Goal: Task Accomplishment & Management: Manage account settings

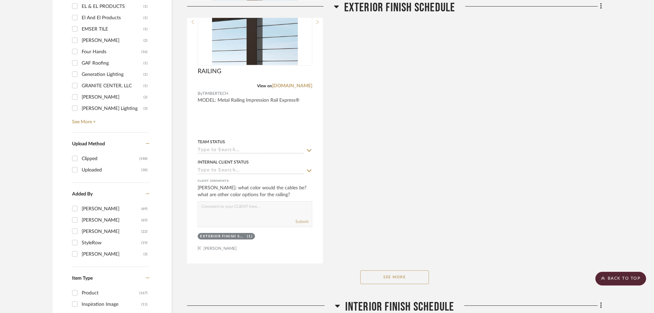
scroll to position [858, 0]
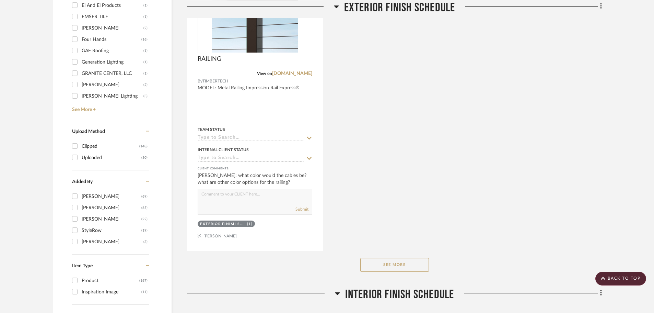
click at [406, 263] on button "See More" at bounding box center [394, 265] width 69 height 14
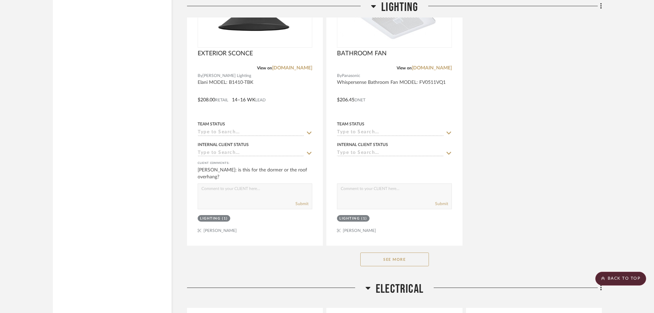
scroll to position [2850, 0]
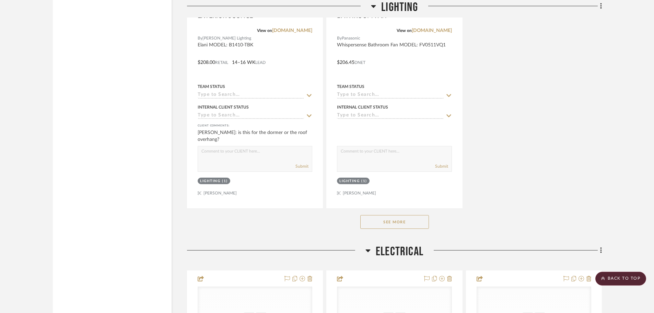
click at [366, 217] on button "See More" at bounding box center [394, 222] width 69 height 14
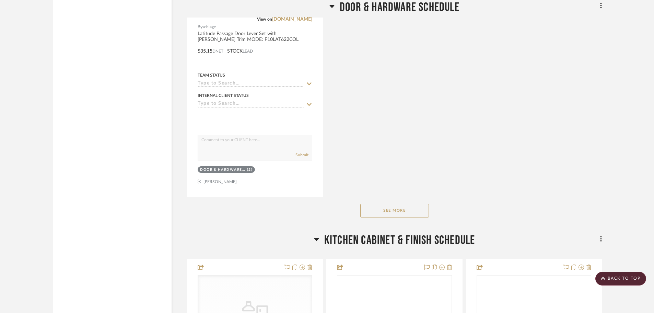
scroll to position [5150, 0]
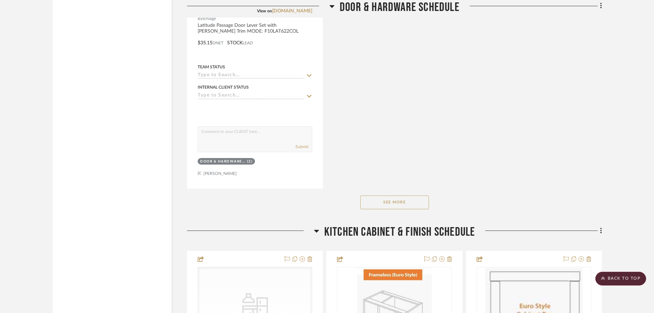
click at [379, 203] on button "See More" at bounding box center [394, 202] width 69 height 14
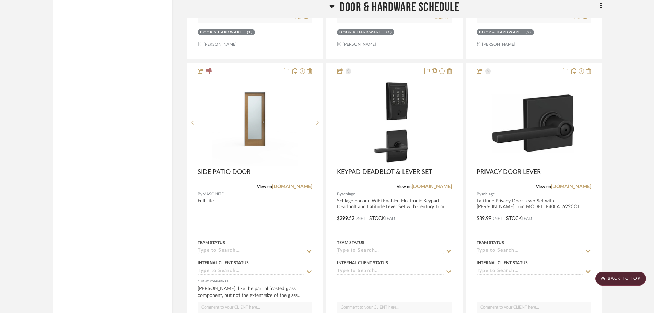
scroll to position [4669, 0]
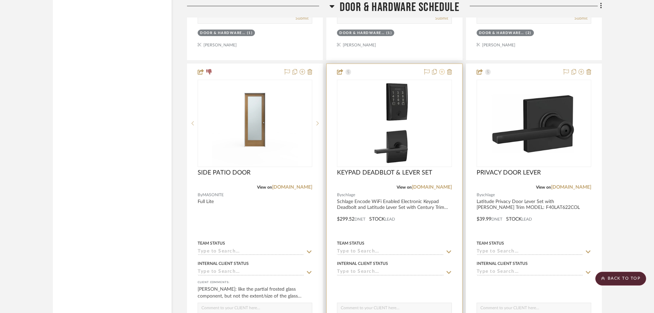
click at [442, 70] on icon at bounding box center [441, 71] width 5 height 5
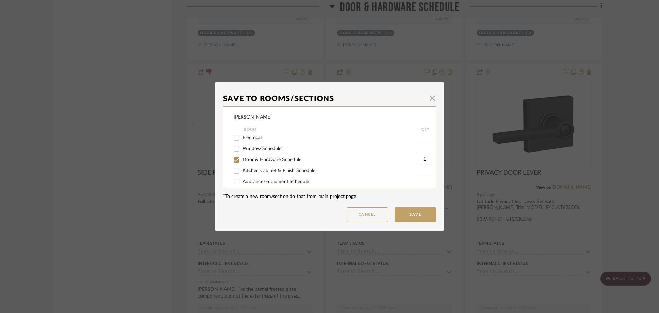
scroll to position [34, 0]
click at [360, 214] on button "Cancel" at bounding box center [367, 214] width 41 height 15
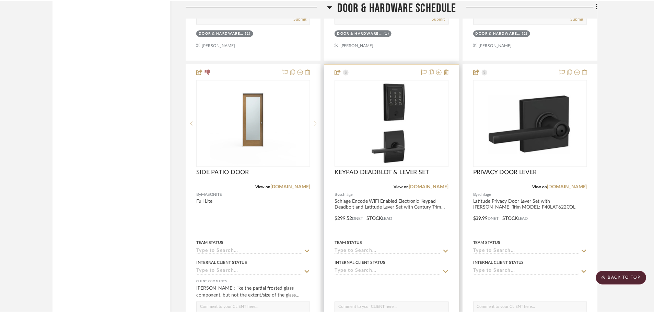
scroll to position [4669, 0]
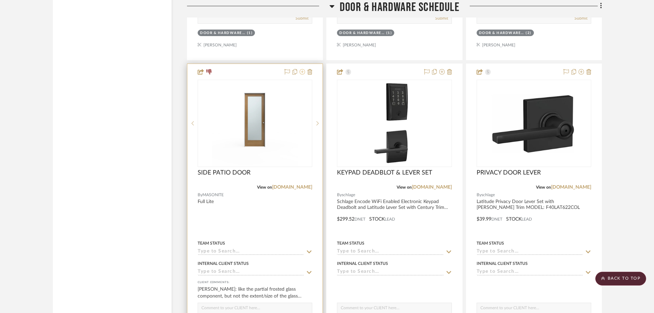
click at [301, 72] on icon at bounding box center [302, 71] width 5 height 5
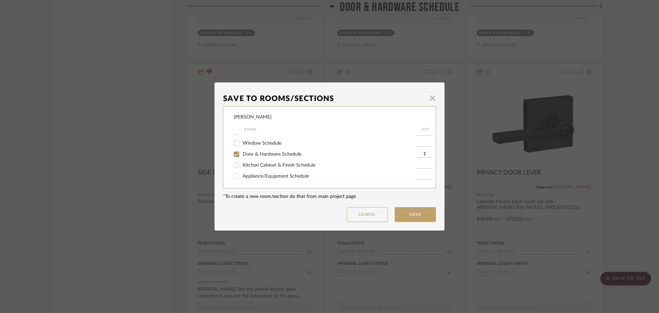
scroll to position [34, 0]
click at [233, 171] on input "Door & Hardware Schedule" at bounding box center [236, 170] width 11 height 11
checkbox input "false"
click at [404, 213] on button "Save" at bounding box center [415, 214] width 41 height 15
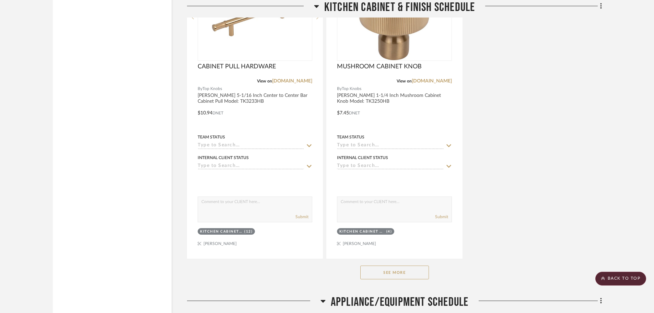
scroll to position [5734, 0]
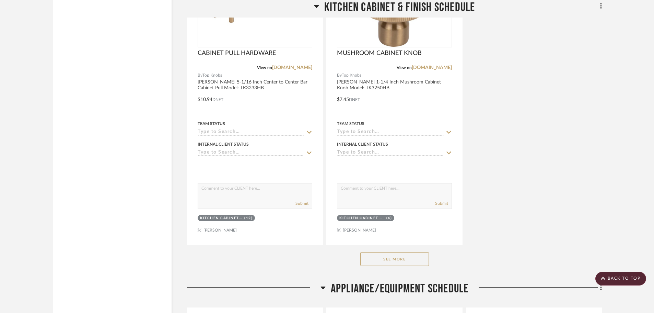
click at [398, 261] on button "See More" at bounding box center [394, 259] width 69 height 14
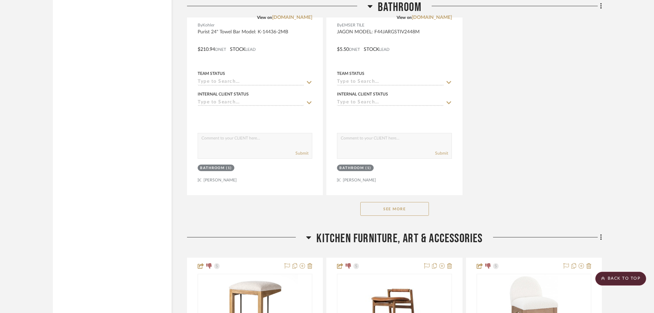
scroll to position [8961, 0]
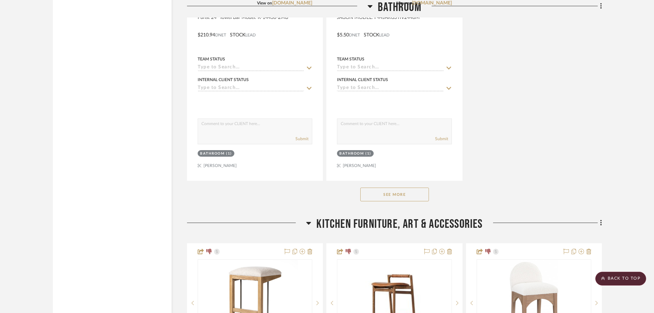
click at [421, 200] on button "See More" at bounding box center [394, 194] width 69 height 14
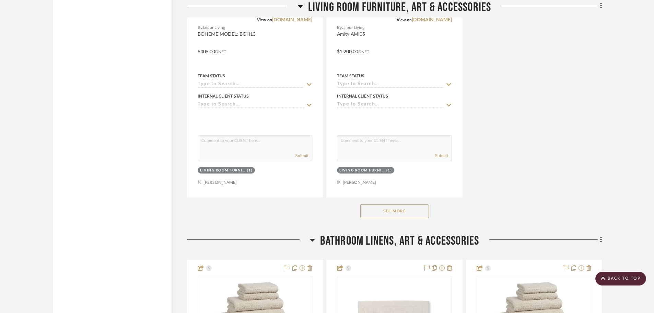
scroll to position [11570, 0]
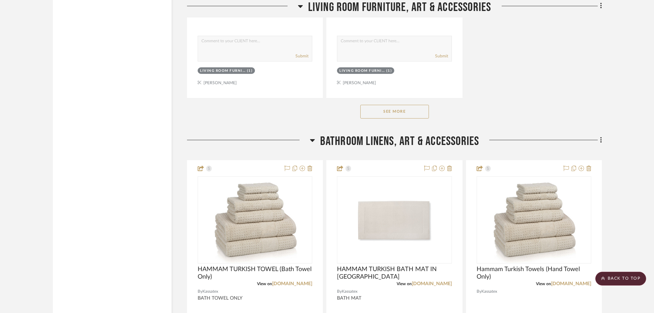
click at [416, 114] on button "See More" at bounding box center [394, 112] width 69 height 14
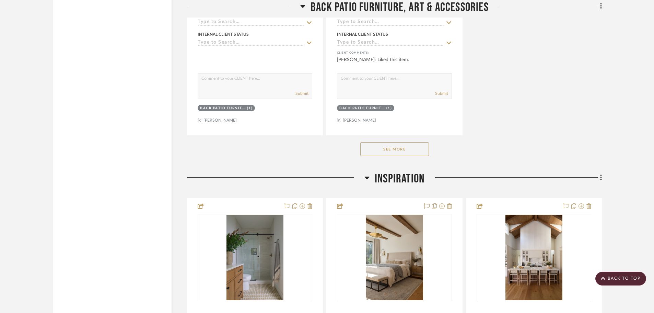
scroll to position [15347, 0]
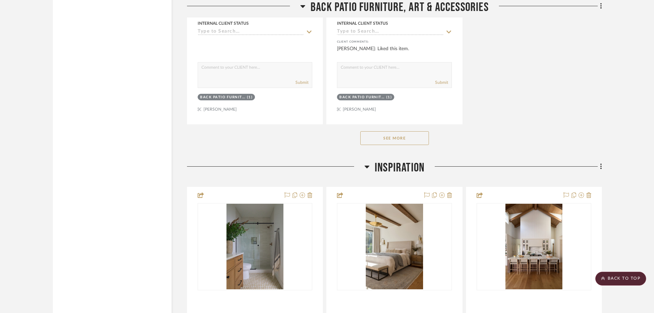
click at [419, 146] on div "See More" at bounding box center [394, 137] width 415 height 27
click at [419, 142] on button "See More" at bounding box center [394, 138] width 69 height 14
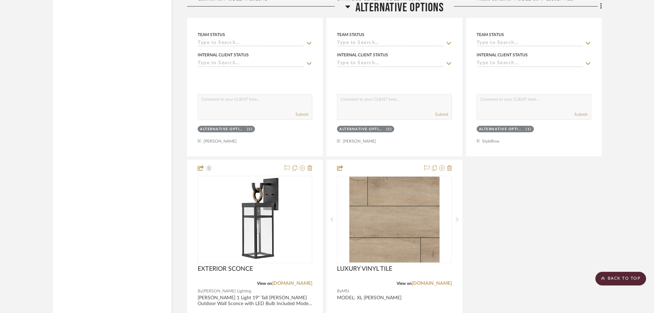
scroll to position [18265, 0]
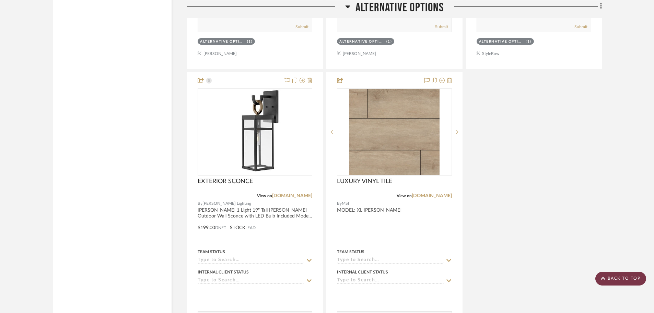
click at [617, 281] on scroll-to-top-button "BACK TO TOP" at bounding box center [621, 279] width 51 height 14
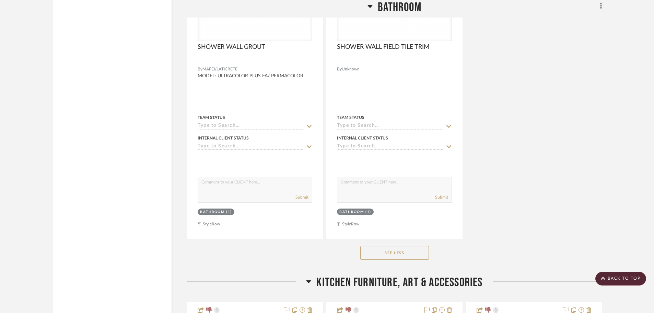
scroll to position [9752, 0]
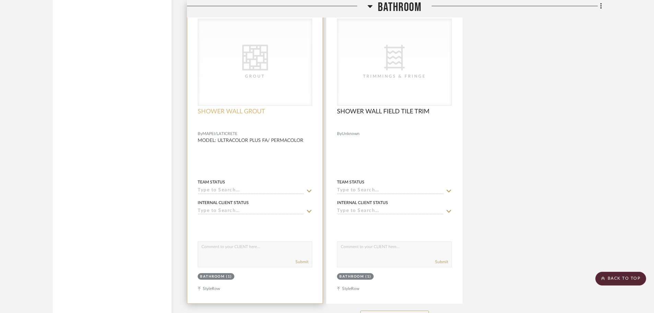
click at [253, 111] on span "SHOWER WALL GROUT" at bounding box center [232, 112] width 68 height 8
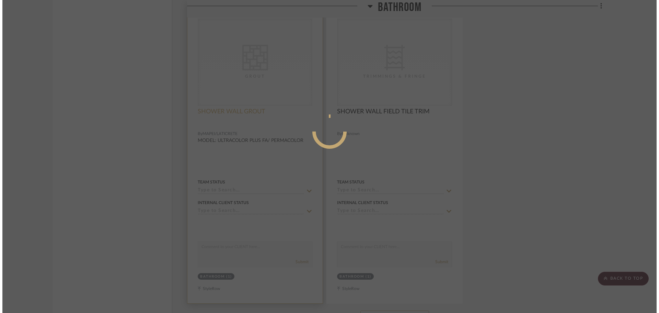
scroll to position [0, 0]
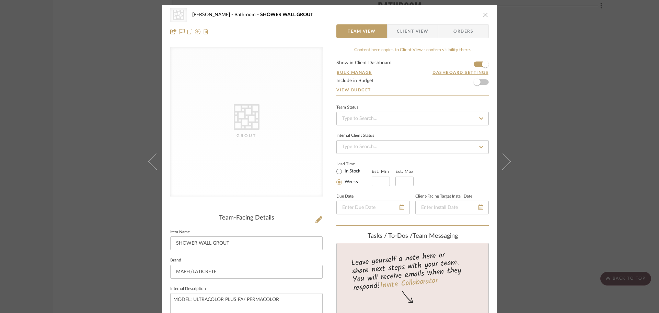
click at [483, 13] on icon "close" at bounding box center [485, 14] width 5 height 5
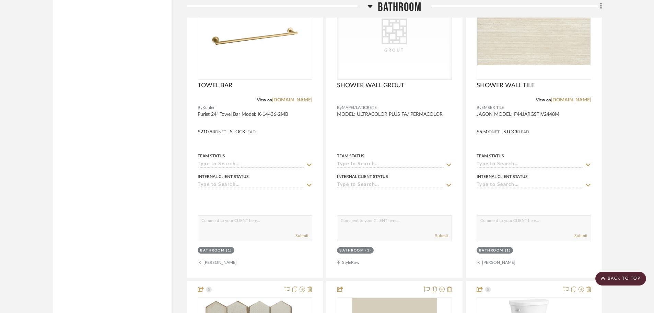
scroll to position [8861, 0]
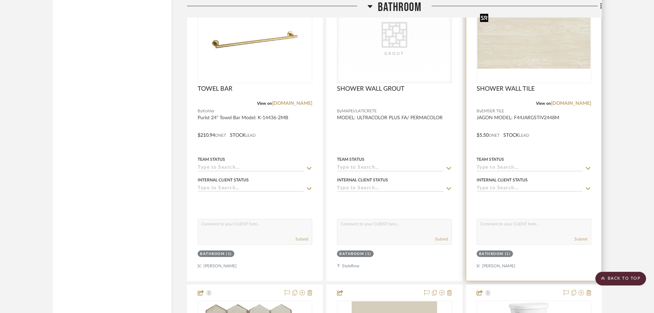
click at [538, 37] on img "0" at bounding box center [534, 40] width 113 height 58
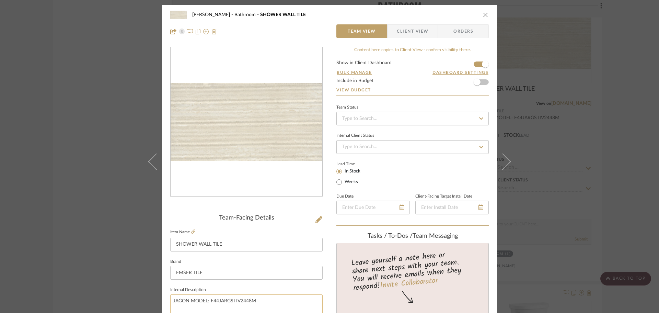
click at [176, 300] on textarea "JAGON MODEL: F44JARGSTIV2448M" at bounding box center [246, 311] width 152 height 34
type textarea "JARGON MODEL: F44JARGSTIV2448M"
click at [320, 31] on div at bounding box center [246, 31] width 152 height 14
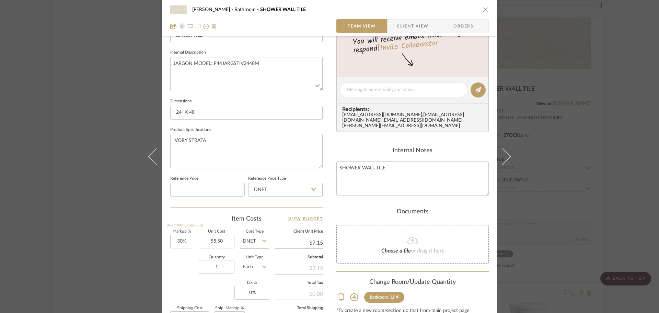
scroll to position [240, 0]
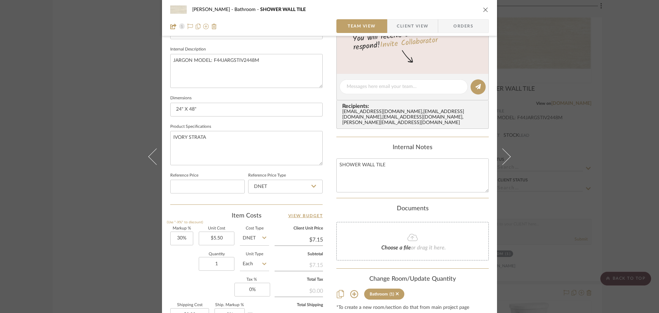
click at [483, 9] on icon "close" at bounding box center [485, 9] width 5 height 5
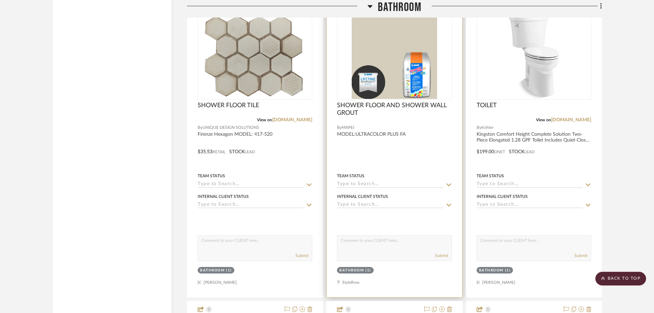
scroll to position [9170, 0]
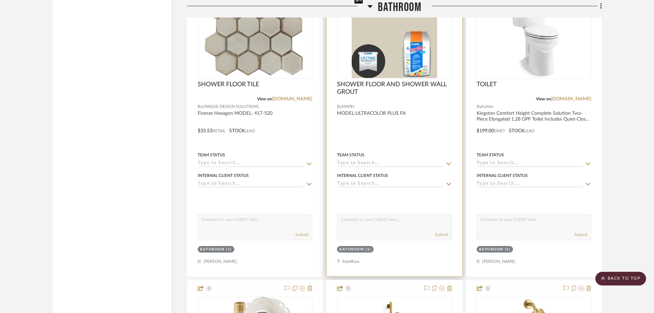
click at [395, 74] on img "0" at bounding box center [394, 35] width 85 height 86
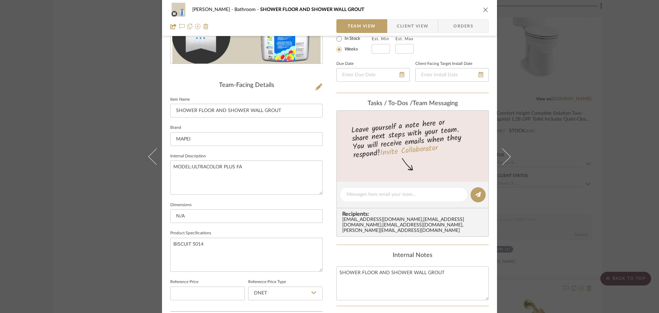
scroll to position [172, 0]
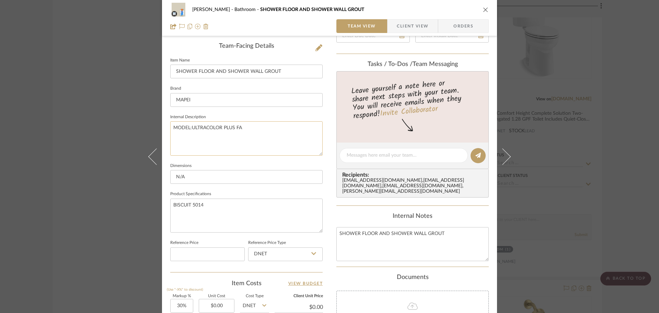
click at [275, 133] on textarea "MODEL:ULTRACOLOR PLUS FA" at bounding box center [246, 138] width 152 height 34
drag, startPoint x: 275, startPoint y: 128, endPoint x: 162, endPoint y: 134, distance: 112.7
click at [162, 134] on div "CHANG Bathroom SHOWER FLOOR AND SHOWER WALL GROUT Team View Client View Orders …" at bounding box center [329, 149] width 335 height 633
click at [483, 11] on icon "close" at bounding box center [485, 9] width 5 height 5
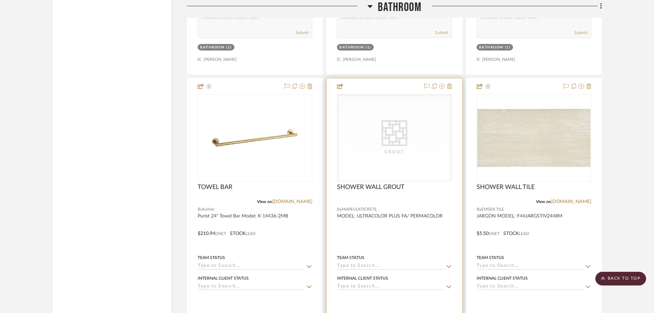
scroll to position [8758, 0]
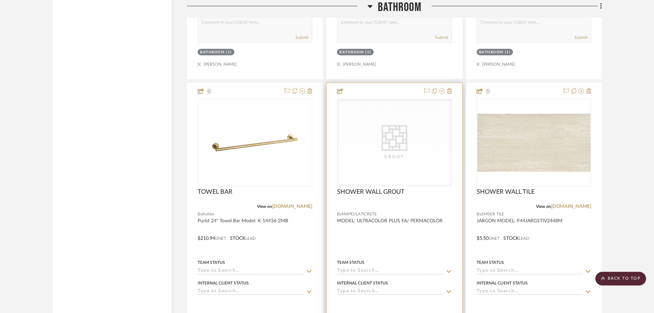
click at [428, 140] on div "CategoryIconTile Created with Sketch. Grout" at bounding box center [394, 142] width 114 height 87
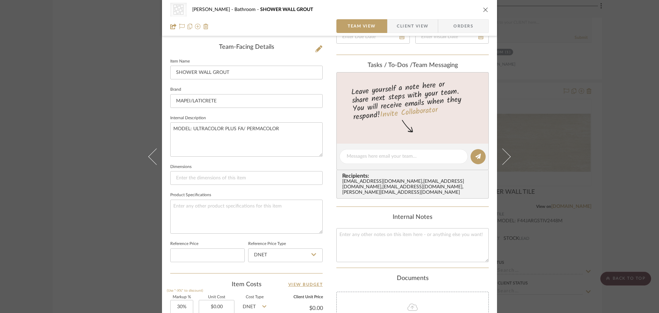
scroll to position [172, 0]
click at [302, 129] on textarea "MODEL: ULTRACOLOR PLUS FA/ PERMACOLOR" at bounding box center [246, 138] width 152 height 34
drag, startPoint x: 308, startPoint y: 128, endPoint x: 115, endPoint y: 126, distance: 192.6
click at [116, 126] on div "CategoryIconTile Created with Sketch. Grout CHANG Bathroom SHOWER WALL GROUT Te…" at bounding box center [329, 156] width 659 height 313
paste textarea "ULTRACOLOR PLUS FA"
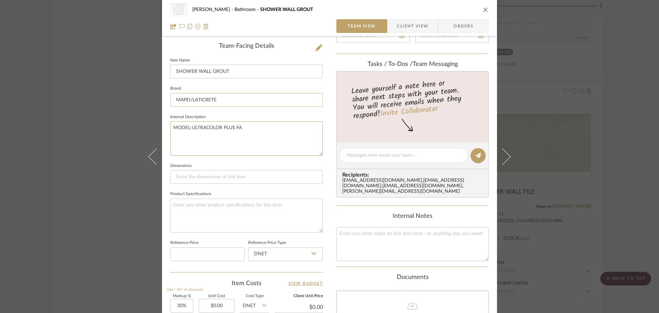
type textarea "MODEL:ULTRACOLOR PLUS FA"
click at [239, 100] on input "MAPEI/LATICRETE" at bounding box center [246, 100] width 152 height 14
drag, startPoint x: 241, startPoint y: 96, endPoint x: 189, endPoint y: 105, distance: 52.8
click at [189, 105] on input "MAPEI/LATICRETE" at bounding box center [246, 100] width 152 height 14
type input "MAPEI"
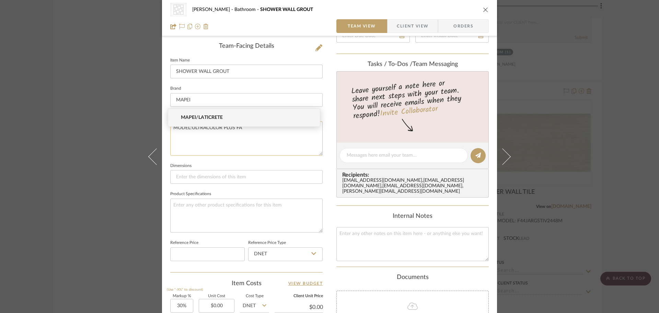
click at [233, 138] on textarea "MODEL:ULTRACOLOR PLUS FA" at bounding box center [246, 138] width 152 height 34
click at [221, 100] on input at bounding box center [246, 100] width 152 height 14
click at [221, 98] on input "mapei" at bounding box center [246, 100] width 152 height 14
drag, startPoint x: 225, startPoint y: 96, endPoint x: 94, endPoint y: 92, distance: 130.5
click at [95, 92] on div "CategoryIconTile Created with Sketch. Grout CHANG Bathroom SHOWER WALL GROUT Te…" at bounding box center [329, 156] width 659 height 313
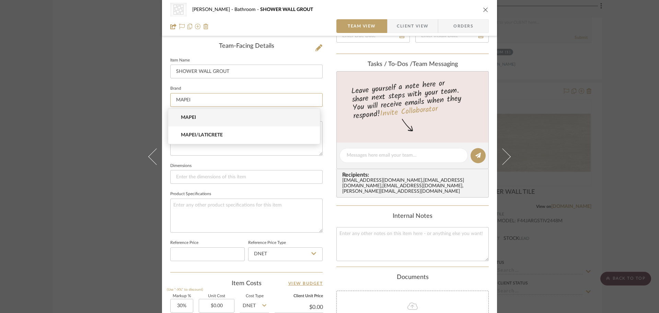
type input "MAPEI"
click at [208, 115] on span "MAPEI" at bounding box center [247, 118] width 132 height 6
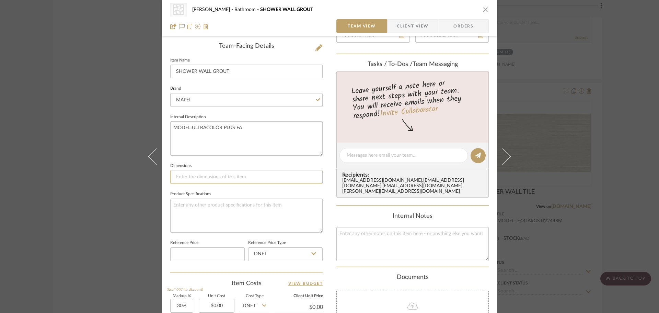
click at [208, 175] on input at bounding box center [246, 177] width 152 height 14
type input "N/A"
click at [202, 211] on textarea at bounding box center [246, 215] width 152 height 34
click at [480, 10] on div "CategoryIconTile Created with Sketch. Grout CHANG Bathroom SHOWER WALL GROUT" at bounding box center [329, 10] width 319 height 14
click at [483, 11] on icon "close" at bounding box center [485, 9] width 5 height 5
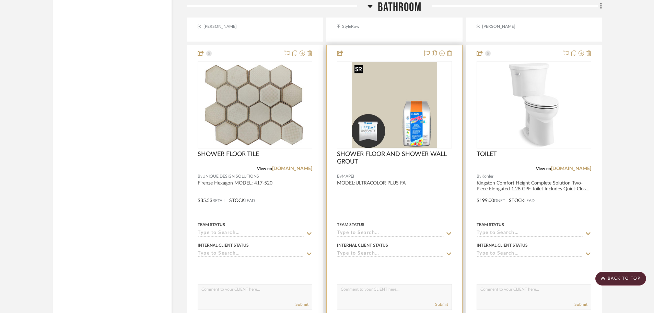
scroll to position [9101, 0]
click at [415, 105] on img "0" at bounding box center [394, 104] width 85 height 86
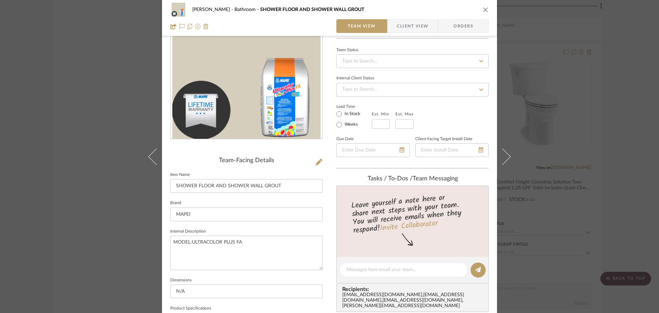
scroll to position [206, 0]
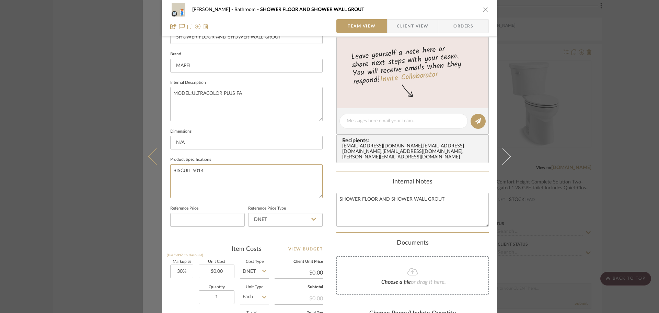
drag, startPoint x: 233, startPoint y: 169, endPoint x: 147, endPoint y: 173, distance: 86.3
click at [147, 173] on mat-dialog-content "CHANG Bathroom SHOWER FLOOR AND SHOWER WALL GROUT Team View Client View Orders …" at bounding box center [330, 115] width 374 height 633
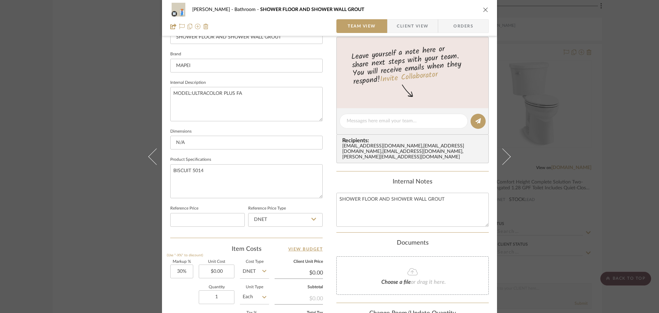
click at [483, 9] on icon "close" at bounding box center [485, 9] width 5 height 5
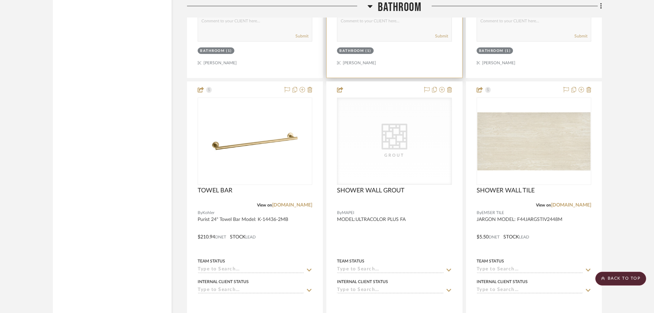
scroll to position [8655, 0]
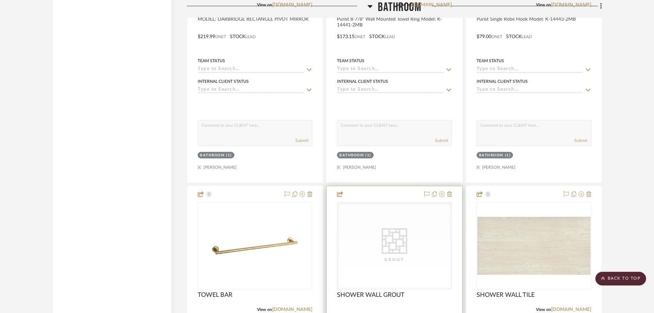
click at [385, 232] on icon "CategoryIconTile Created with Sketch." at bounding box center [395, 241] width 26 height 26
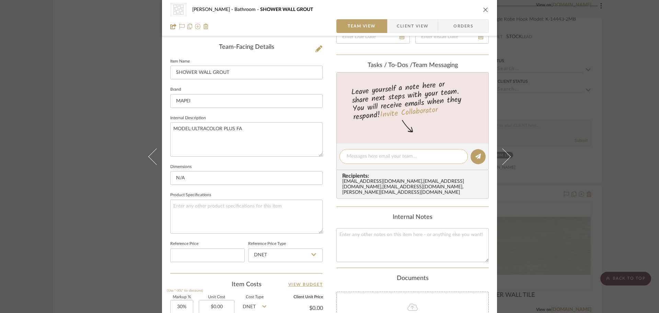
scroll to position [172, 0]
click at [194, 221] on textarea at bounding box center [246, 215] width 152 height 34
paste textarea "BISCUIT 5014"
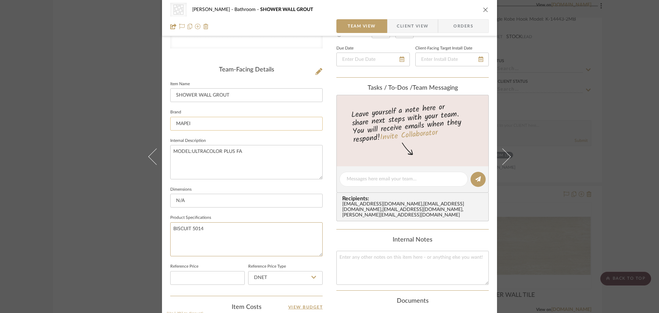
scroll to position [137, 0]
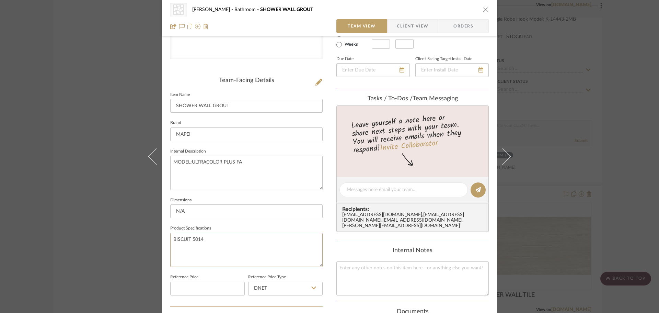
type textarea "BISCUIT 5014"
click at [302, 90] on fieldset "Item Name SHOWER WALL GROUT" at bounding box center [246, 101] width 152 height 23
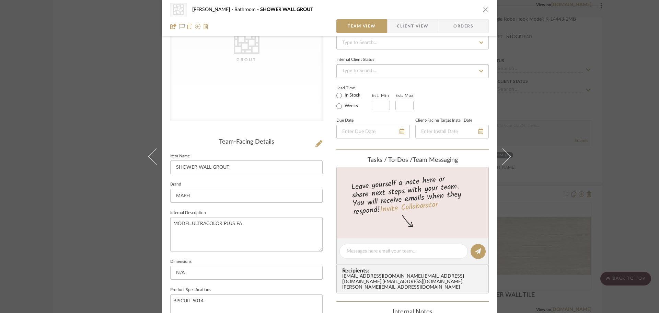
scroll to position [69, 0]
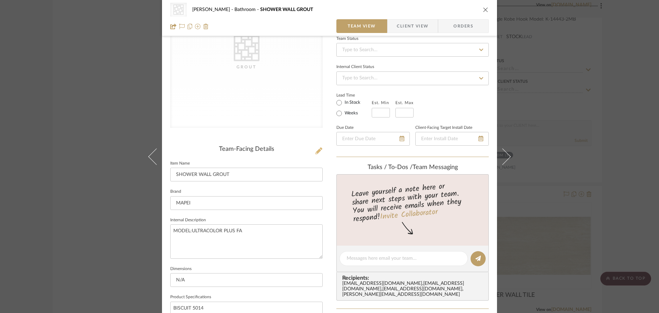
click at [317, 150] on icon at bounding box center [319, 150] width 7 height 7
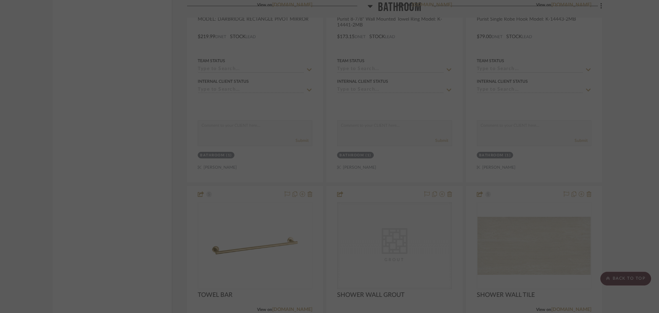
scroll to position [0, 0]
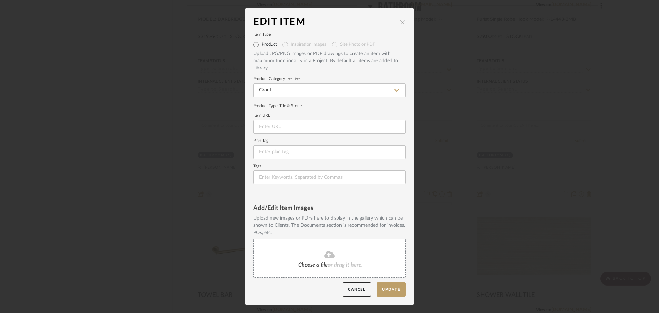
click at [335, 259] on fa-icon at bounding box center [329, 254] width 62 height 9
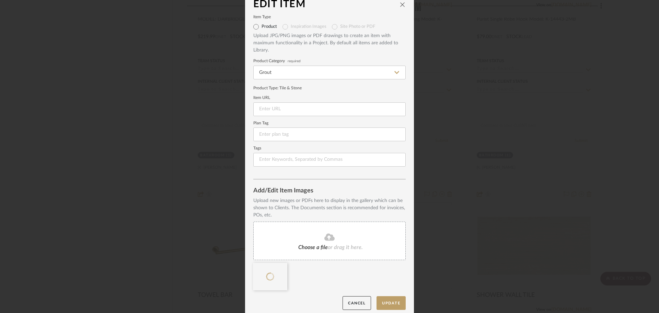
scroll to position [14, 0]
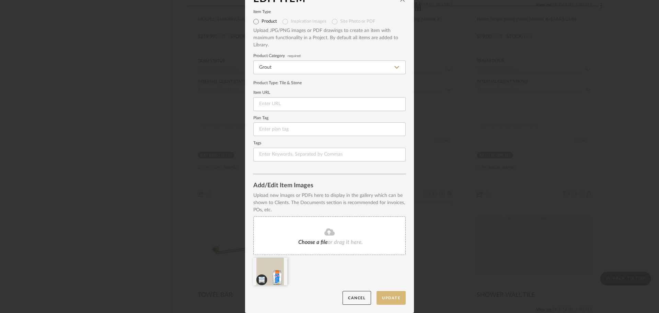
click at [390, 298] on button "Update" at bounding box center [391, 298] width 29 height 14
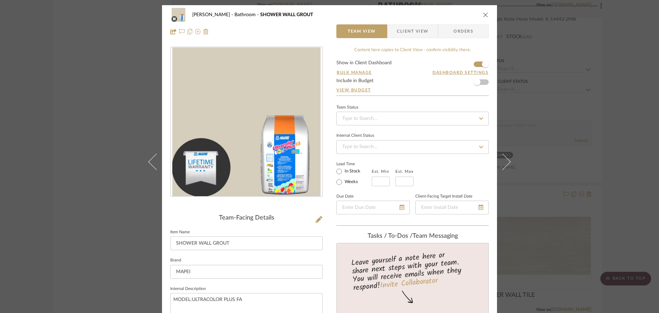
drag, startPoint x: 484, startPoint y: 15, endPoint x: 321, endPoint y: 196, distance: 244.1
click at [484, 15] on icon "close" at bounding box center [485, 14] width 5 height 5
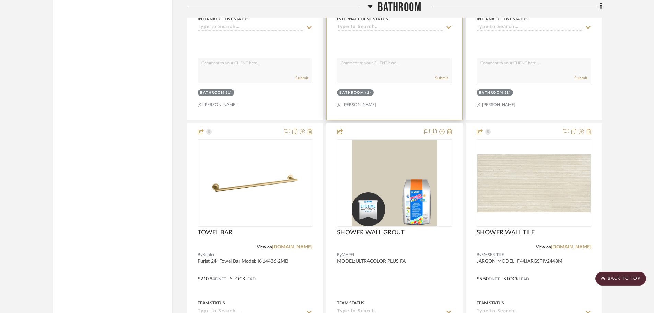
scroll to position [8792, 0]
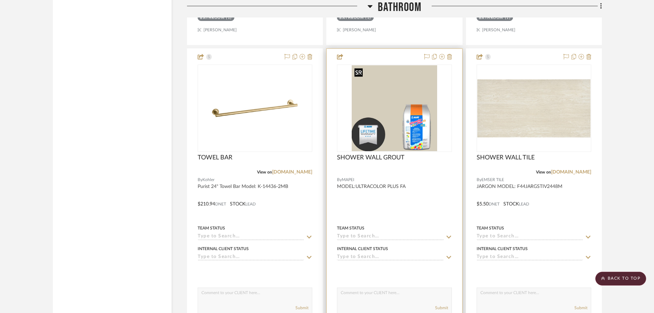
click at [413, 93] on img "0" at bounding box center [394, 108] width 85 height 86
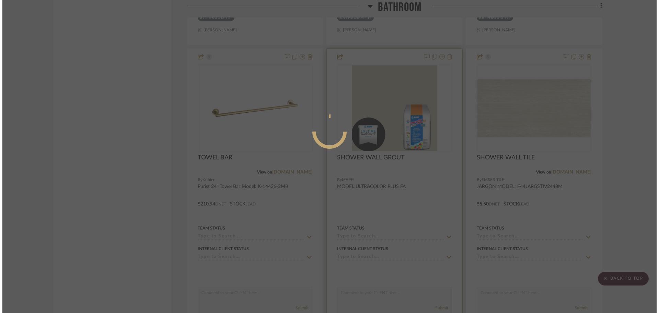
scroll to position [0, 0]
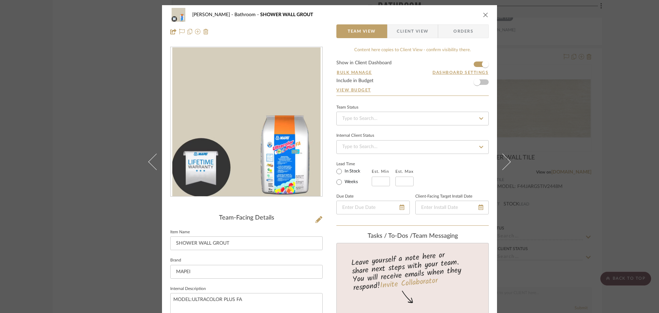
drag, startPoint x: 414, startPoint y: 31, endPoint x: 416, endPoint y: 34, distance: 3.5
click at [414, 33] on span "Client View" at bounding box center [413, 31] width 32 height 14
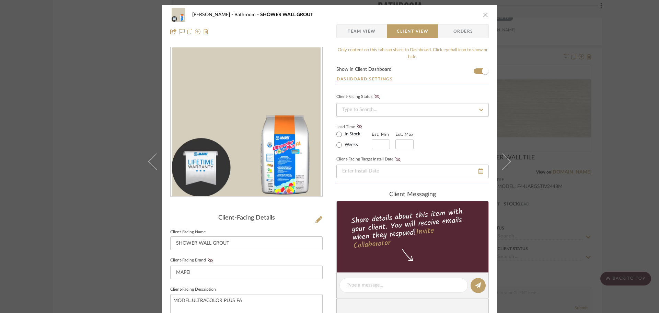
click at [485, 14] on icon "close" at bounding box center [485, 14] width 5 height 5
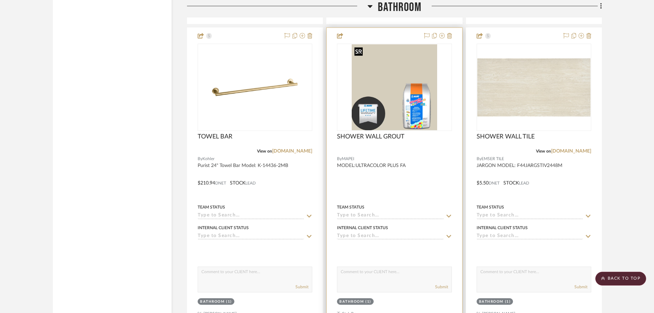
scroll to position [8801, 0]
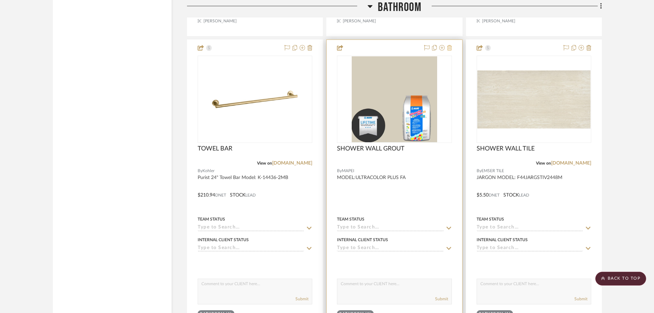
click at [450, 47] on icon at bounding box center [449, 47] width 5 height 5
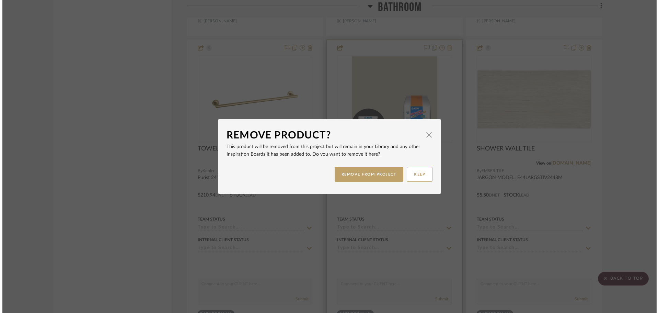
scroll to position [0, 0]
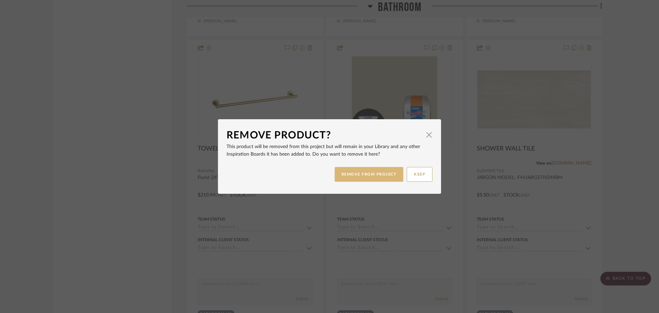
click at [379, 177] on button "REMOVE FROM PROJECT" at bounding box center [369, 174] width 69 height 15
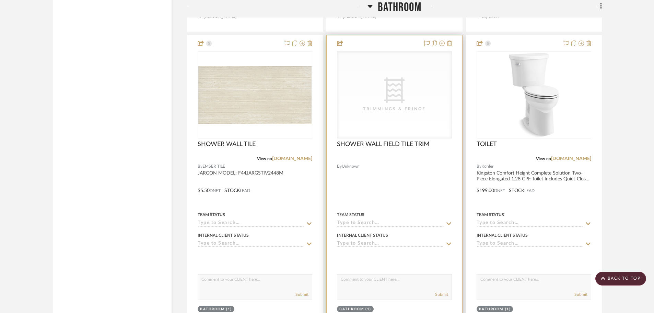
scroll to position [9144, 0]
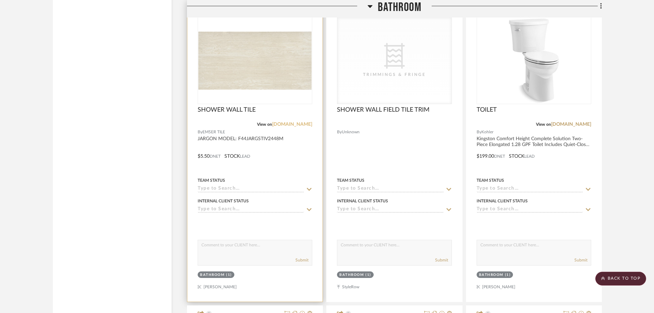
click at [294, 122] on link "[DOMAIN_NAME]" at bounding box center [292, 124] width 40 height 5
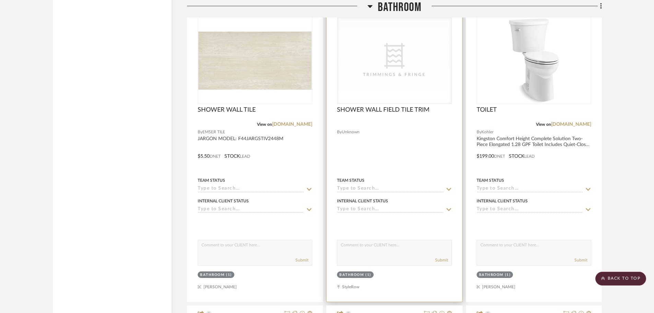
click at [405, 76] on div "Trimmings & Fringe" at bounding box center [394, 74] width 69 height 7
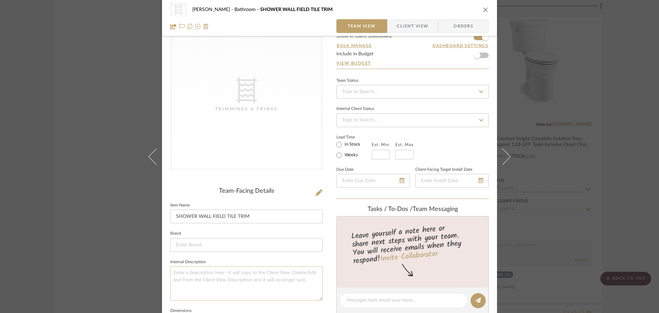
scroll to position [103, 0]
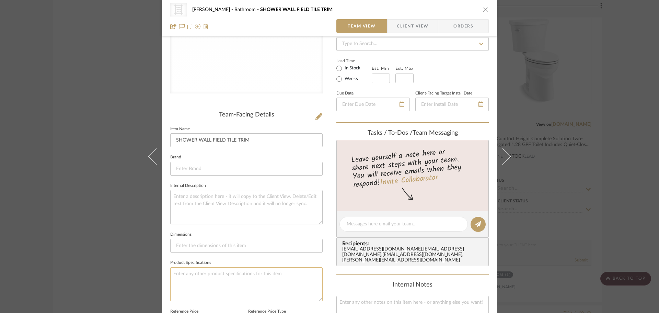
click at [231, 270] on textarea at bounding box center [246, 284] width 152 height 34
paste textarea "RONDEC BULLNOSE TRIM 3/8" ALUM IVORY Product Code: RO100TSI"
click at [200, 282] on textarea "RONDEC BULLNOSE TRIM 3/8" ALUM IVORY Product Code: RO100TSI" at bounding box center [246, 284] width 152 height 34
drag, startPoint x: 277, startPoint y: 271, endPoint x: 164, endPoint y: 275, distance: 113.0
click at [164, 275] on div "CategoryIconFabric Created with Sketch. Trimmings & Fringe CHANG Bathroom SHOWE…" at bounding box center [329, 218] width 335 height 633
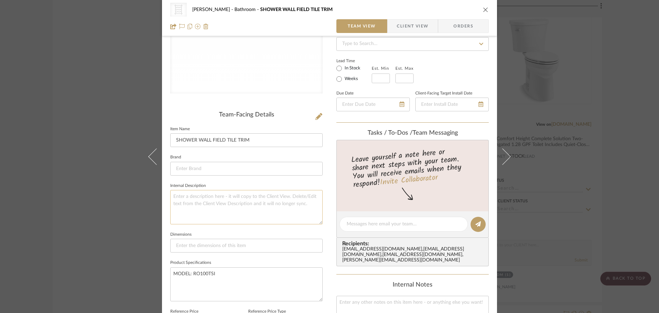
type textarea "MODEL: RO100TSI"
click at [217, 211] on textarea at bounding box center [246, 207] width 152 height 34
paste textarea "RONDEC BULLNOSE TRIM 3/8" ALUM IVORY"
type textarea "RONDEC BULLNOSE TRIM 3/8" ALUM IVORY"
click at [222, 168] on input at bounding box center [246, 169] width 152 height 14
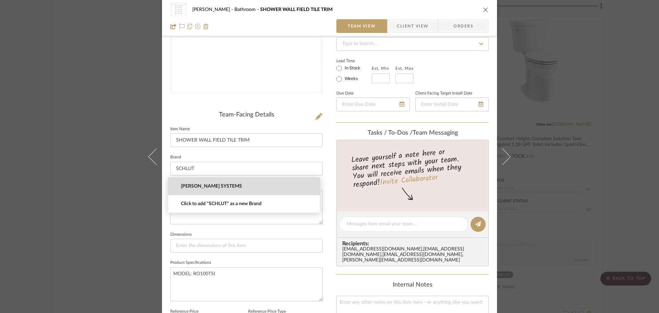
click at [221, 185] on span "[PERSON_NAME] SYSTEMS" at bounding box center [247, 186] width 132 height 6
type input "[PERSON_NAME] SYSTEMS"
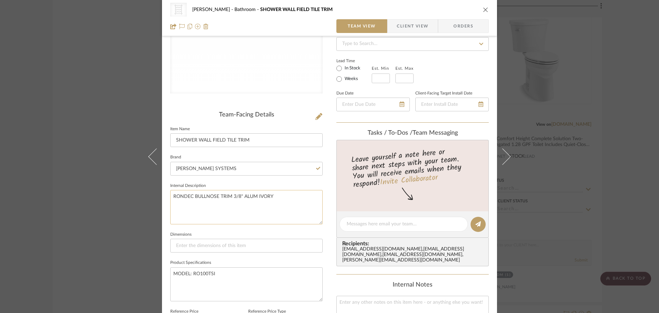
click at [284, 197] on textarea "RONDEC BULLNOSE TRIM 3/8" ALUM IVORY" at bounding box center [246, 207] width 152 height 34
click at [222, 246] on input at bounding box center [246, 246] width 152 height 14
type input "3/8" X"
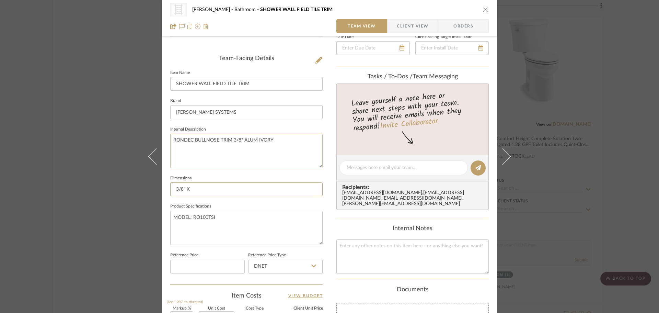
scroll to position [172, 0]
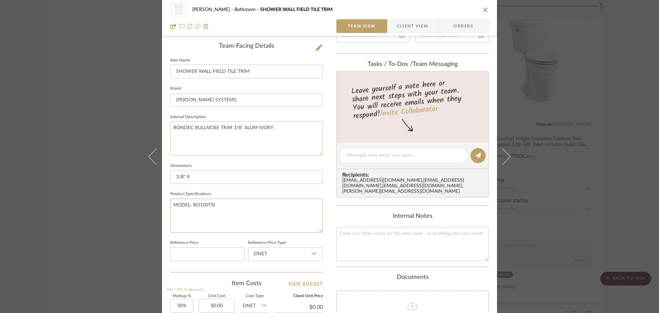
click at [233, 206] on textarea "MODEL: RO100TSI" at bounding box center [246, 215] width 152 height 34
drag, startPoint x: 238, startPoint y: 205, endPoint x: 167, endPoint y: 203, distance: 71.4
click at [167, 203] on div "CategoryIconFabric Created with Sketch. Trimmings & Fringe CHANG Bathroom SHOWE…" at bounding box center [329, 149] width 335 height 633
click at [288, 131] on textarea "RONDEC BULLNOSE TRIM 3/8" ALUM IVORY" at bounding box center [246, 138] width 152 height 34
paste textarea "MODEL: RO100TSI"
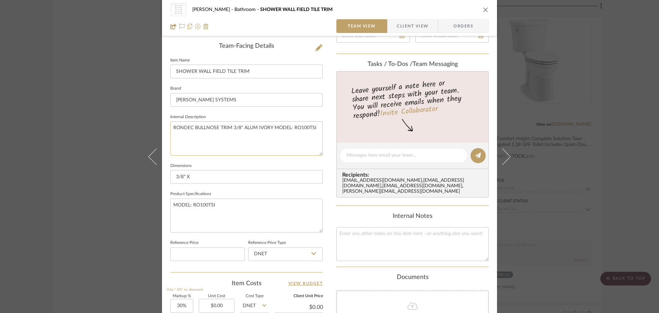
click at [269, 126] on textarea "RONDEC BULLNOSE TRIM 3/8" ALUM IVORY MODEL: RO100TSI" at bounding box center [246, 138] width 152 height 34
click at [270, 127] on textarea "RONDEC BULLNOSE TRIM 3/8" ALUM IVORY MODEL: RO100TSI" at bounding box center [246, 138] width 152 height 34
click at [268, 128] on textarea "RONDEC BULLNOSE TRIM 3/8" ALUM IVORY MODEL: RO100TSI" at bounding box center [246, 138] width 152 height 34
drag, startPoint x: 269, startPoint y: 127, endPoint x: 242, endPoint y: 130, distance: 27.6
click at [242, 130] on textarea "RONDEC BULLNOSE TRIM 3/8" ALUM IVORY MODEL: RO100TSI" at bounding box center [246, 138] width 152 height 34
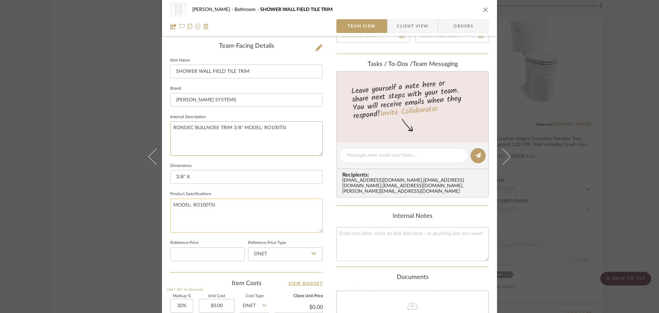
type textarea "RONDEC BULLNOSE TRIM 3/8" MODEL: RO100TSI"
click at [228, 202] on textarea "MODEL: RO100TSI" at bounding box center [246, 215] width 152 height 34
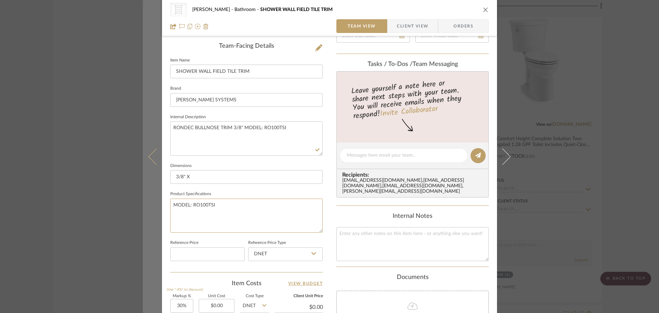
drag, startPoint x: 227, startPoint y: 204, endPoint x: 142, endPoint y: 205, distance: 84.5
click at [144, 205] on mat-dialog-content "CategoryIconFabric Created with Sketch. Trimmings & Fringe CHANG Bathroom SHOWE…" at bounding box center [330, 149] width 374 height 633
paste textarea "ALUM IVORY"
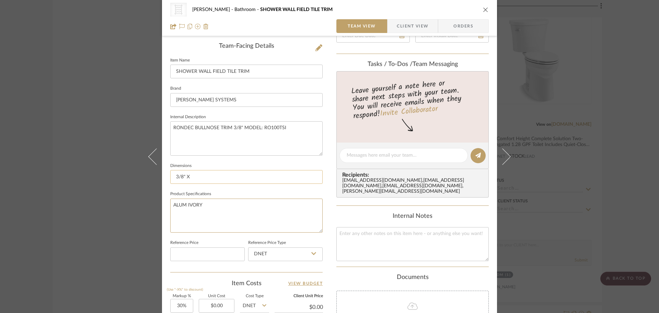
type textarea "ALUM IVORY"
click at [217, 176] on input "3/8" X" at bounding box center [246, 177] width 152 height 14
click at [345, 230] on textarea at bounding box center [412, 244] width 152 height 34
click at [280, 73] on input "SHOWER WALL FIELD TILE TRIM" at bounding box center [246, 72] width 152 height 14
click at [232, 73] on input "SHOWER WALL FIELD TILE TRIM" at bounding box center [246, 72] width 152 height 14
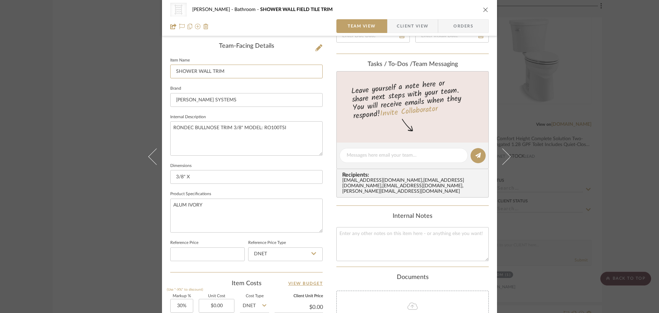
drag, startPoint x: 250, startPoint y: 72, endPoint x: 139, endPoint y: 73, distance: 110.9
click at [139, 73] on div "CategoryIconFabric Created with Sketch. Trimmings & Fringe CHANG Bathroom SHOWE…" at bounding box center [329, 156] width 659 height 313
type input "SHOWER WALL TRIM"
click at [392, 231] on textarea at bounding box center [412, 244] width 152 height 34
paste textarea "SHOWER WALL TRIM"
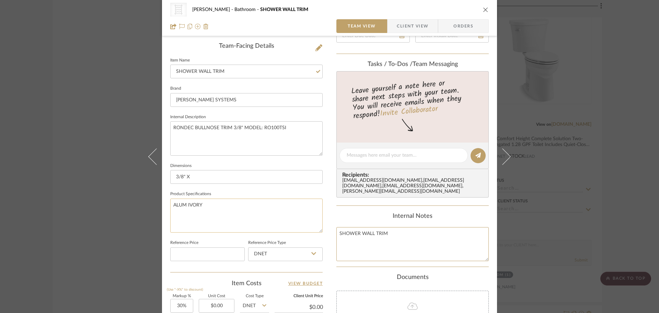
type textarea "SHOWER WALL TRIM"
click at [305, 203] on textarea "ALUM IVORY" at bounding box center [246, 215] width 152 height 34
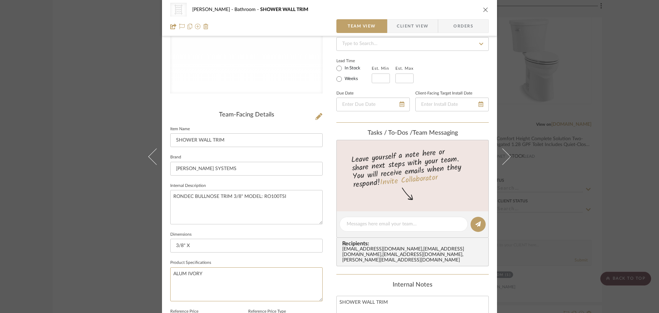
scroll to position [137, 0]
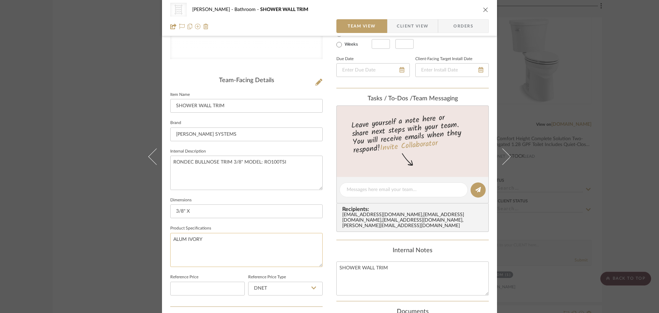
click at [185, 239] on textarea "ALUM IVORY" at bounding box center [246, 250] width 152 height 34
click at [222, 239] on textarea "ALUM. IVORY" at bounding box center [246, 250] width 152 height 34
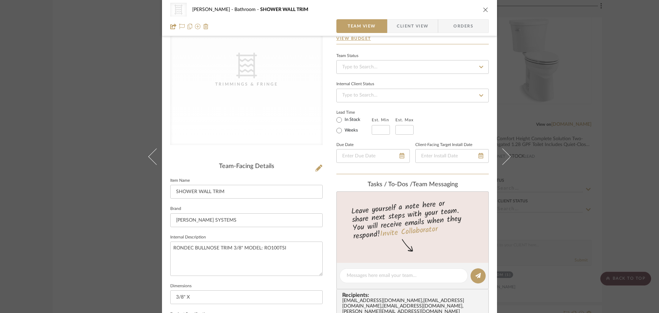
scroll to position [0, 0]
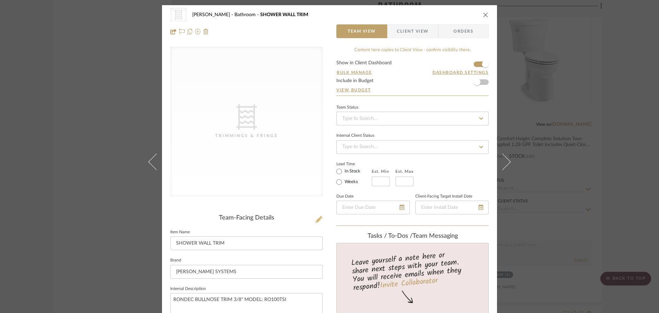
type textarea "ALUM. IVORY"
click at [316, 219] on icon at bounding box center [319, 219] width 7 height 7
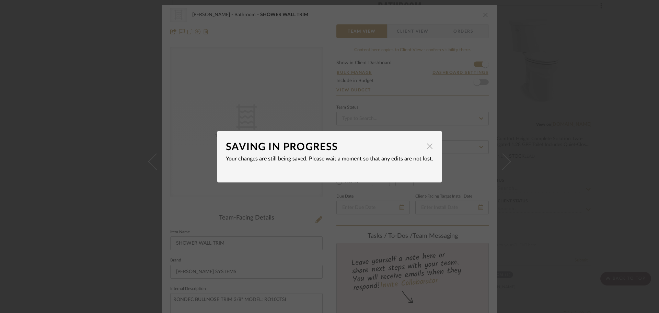
click at [426, 147] on span "button" at bounding box center [430, 146] width 14 height 14
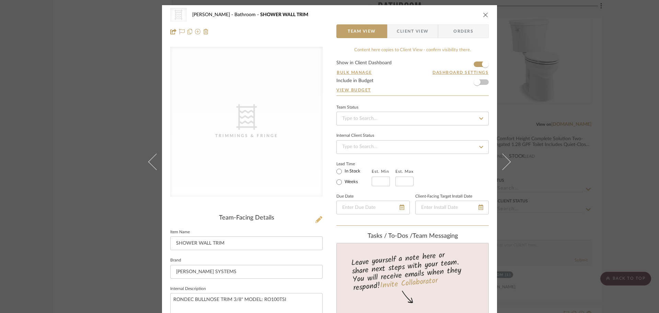
click at [316, 219] on icon at bounding box center [319, 219] width 7 height 7
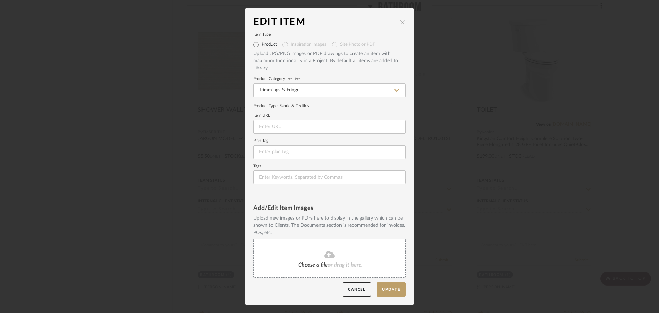
click at [306, 259] on fa-icon at bounding box center [329, 254] width 62 height 9
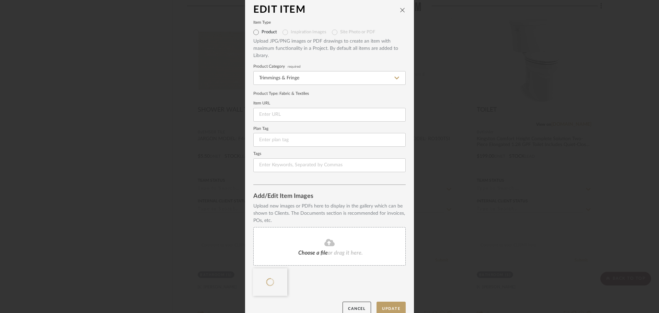
scroll to position [14, 0]
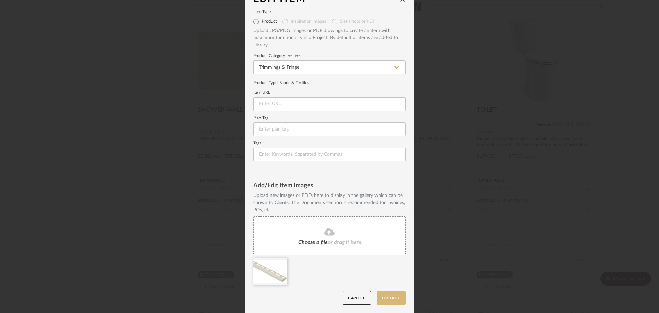
click at [382, 296] on button "Update" at bounding box center [391, 298] width 29 height 14
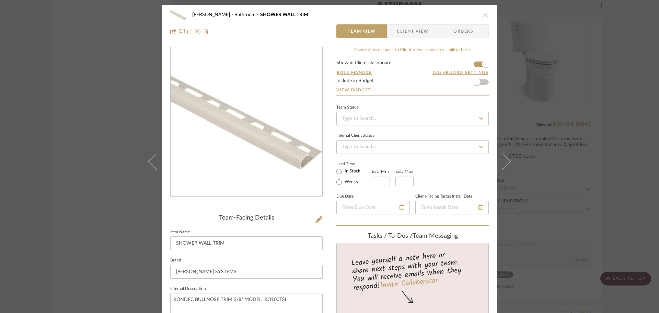
click at [483, 13] on icon "close" at bounding box center [485, 14] width 5 height 5
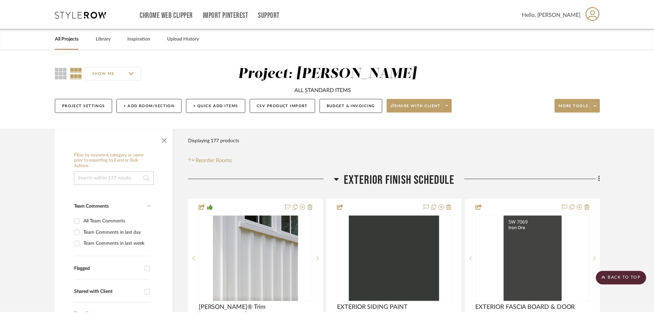
scroll to position [9144, 0]
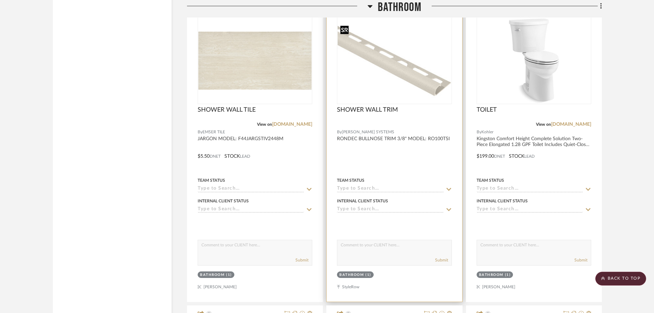
click at [422, 76] on img "0" at bounding box center [394, 61] width 113 height 76
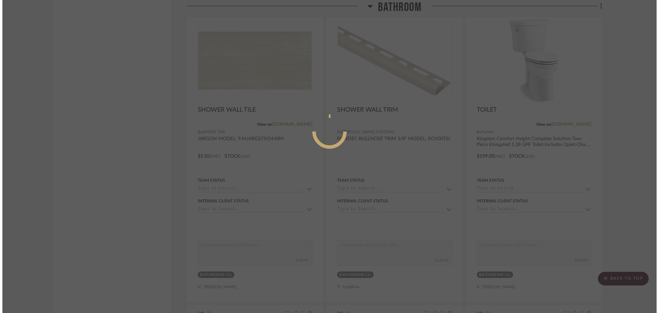
scroll to position [0, 0]
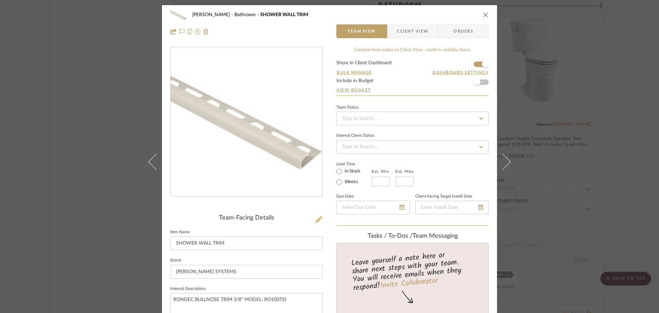
click at [318, 215] on button at bounding box center [319, 219] width 8 height 11
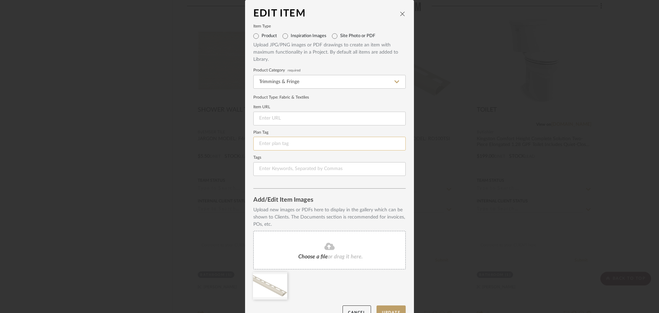
click at [321, 142] on input at bounding box center [329, 144] width 152 height 14
click at [400, 14] on icon "close" at bounding box center [402, 13] width 5 height 5
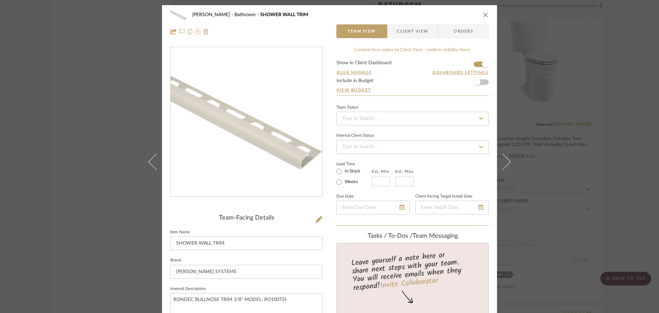
click at [485, 15] on icon "close" at bounding box center [485, 14] width 5 height 5
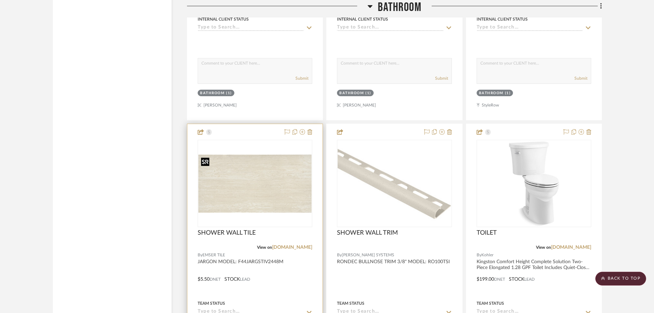
scroll to position [9076, 0]
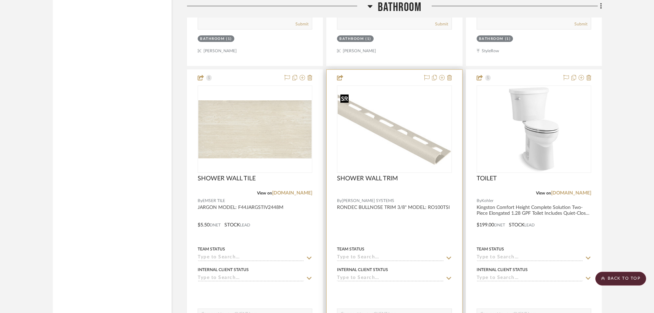
click at [398, 94] on img "0" at bounding box center [394, 129] width 113 height 76
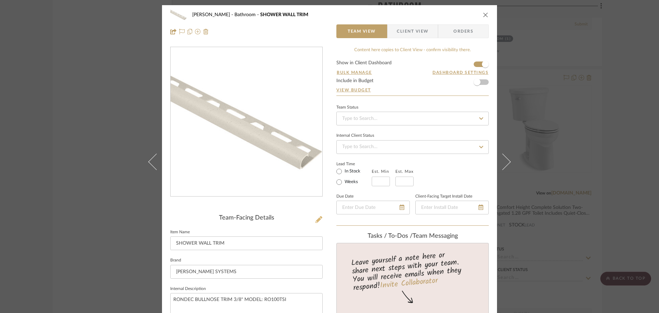
click at [318, 219] on icon at bounding box center [319, 219] width 7 height 7
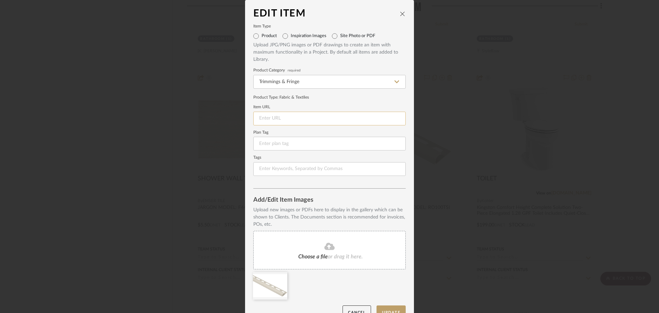
click at [297, 117] on input at bounding box center [329, 119] width 152 height 14
paste input "https://www.schluter.com/schluter-us/en_US/Profiles/For-Walls/Edging-%26-Outsid…"
type input "https://www.schluter.com/schluter-us/en_US/Profiles/For-Walls/Edging-%26-Outsid…"
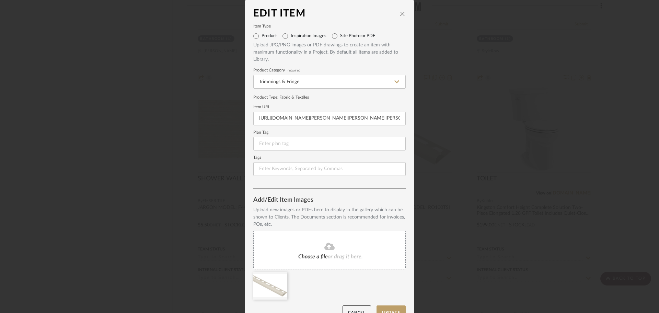
click at [391, 214] on div "Upload new images or PDFs here to display in the gallery which can be shown to …" at bounding box center [329, 217] width 152 height 22
click at [387, 308] on button "Update" at bounding box center [391, 312] width 29 height 14
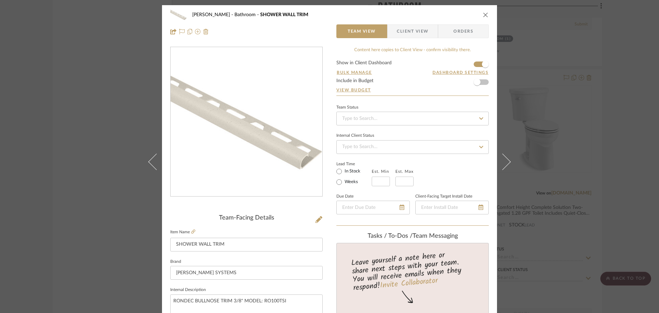
click at [483, 13] on icon "close" at bounding box center [485, 14] width 5 height 5
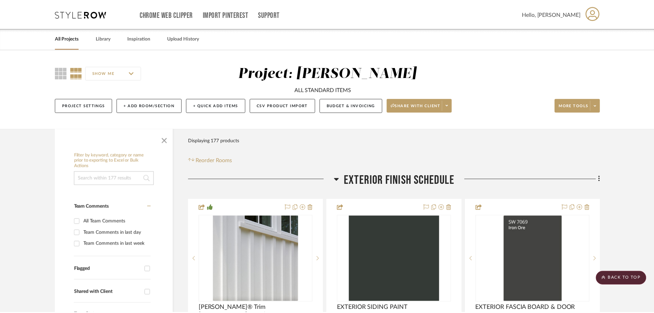
scroll to position [9076, 0]
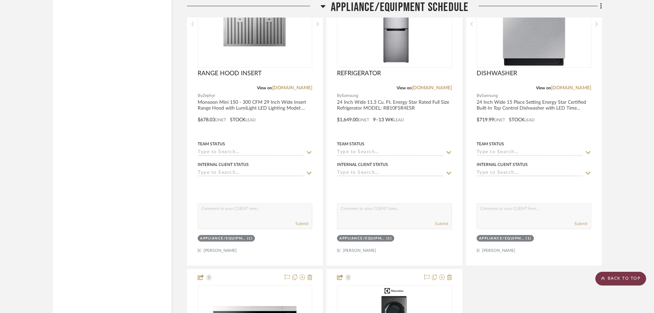
click at [613, 280] on scroll-to-top-button "BACK TO TOP" at bounding box center [621, 279] width 51 height 14
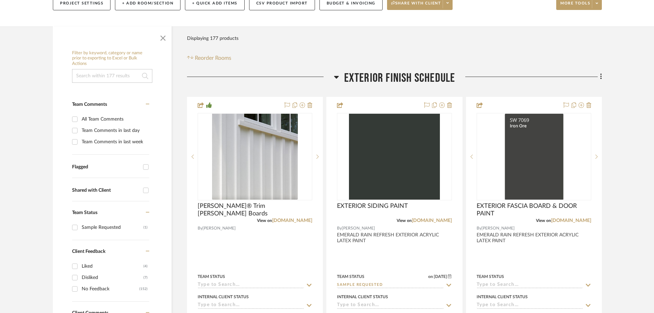
scroll to position [103, 0]
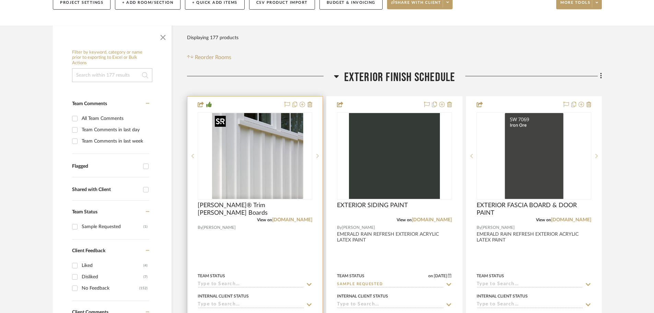
click at [251, 143] on img at bounding box center [255, 156] width 86 height 86
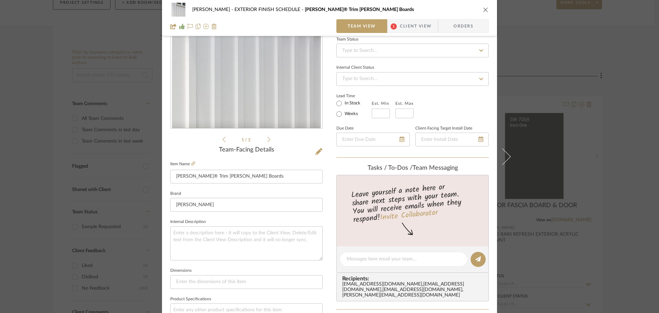
scroll to position [69, 0]
click at [485, 8] on icon "close" at bounding box center [485, 9] width 5 height 5
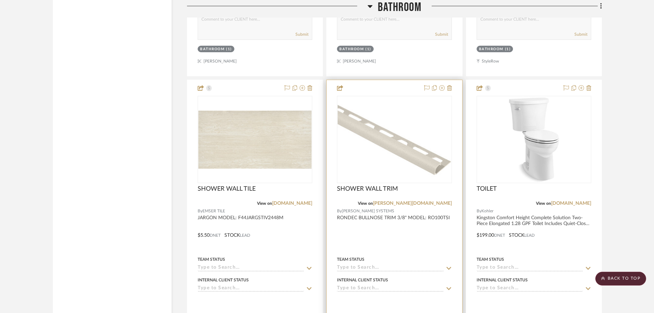
scroll to position [9134, 0]
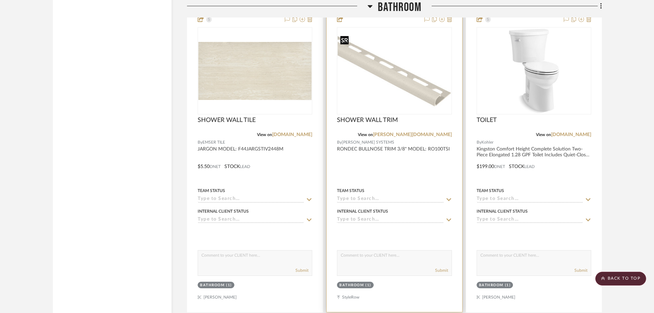
click at [412, 68] on img "0" at bounding box center [394, 71] width 113 height 76
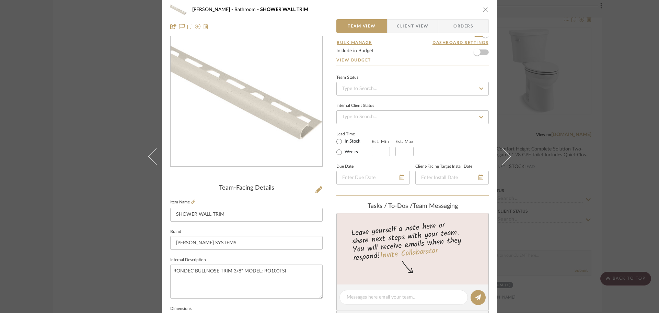
scroll to position [172, 0]
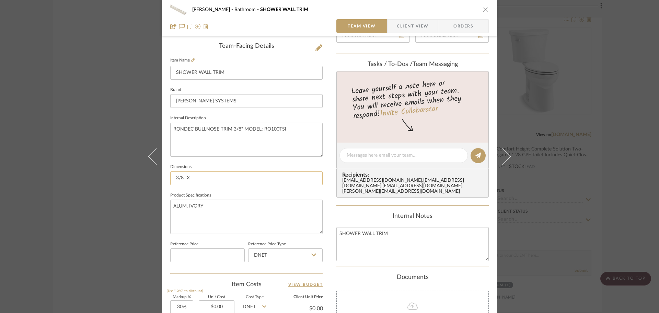
click at [223, 179] on input "3/8" X" at bounding box center [246, 178] width 152 height 14
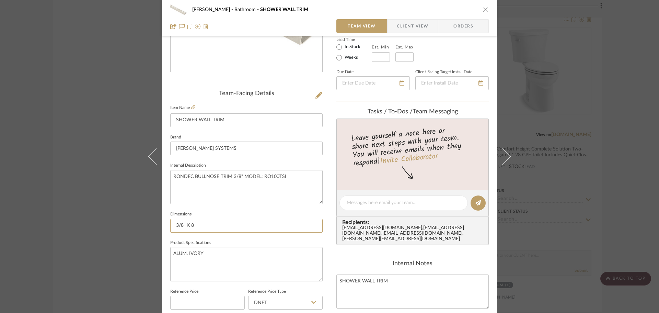
scroll to position [103, 0]
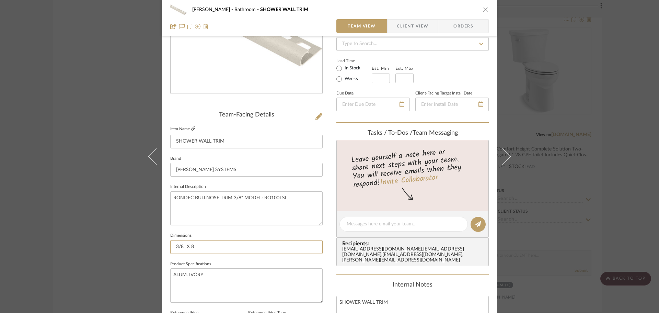
type input "3/8" X 8"
click at [192, 129] on icon at bounding box center [193, 128] width 4 height 4
click at [215, 248] on input "3/8" X 8" at bounding box center [246, 247] width 152 height 14
type input "3/8" X 8'-2.5""
click at [446, 71] on div "Lead Time In Stock Weeks Est. Min Est. Max" at bounding box center [412, 69] width 152 height 27
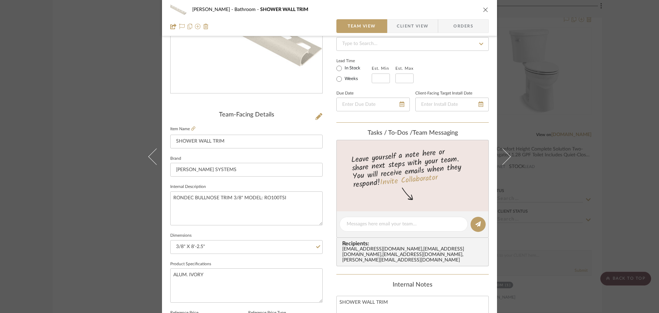
scroll to position [172, 0]
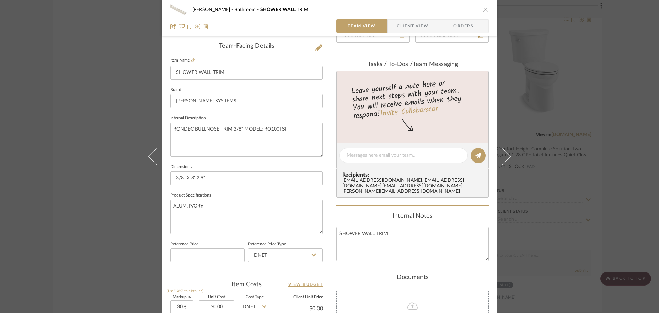
click at [484, 7] on icon "close" at bounding box center [485, 9] width 5 height 5
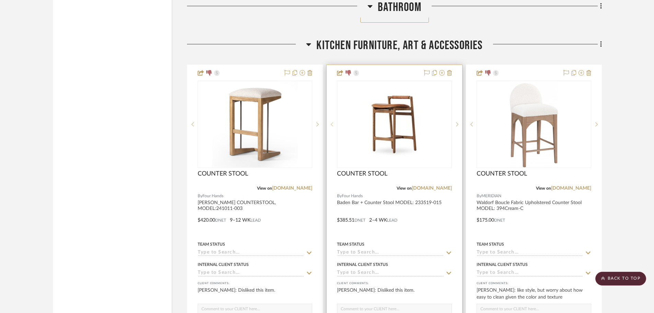
scroll to position [10061, 0]
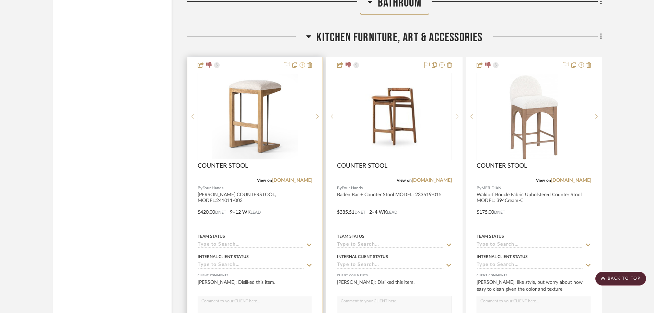
click at [305, 64] on icon at bounding box center [302, 64] width 5 height 5
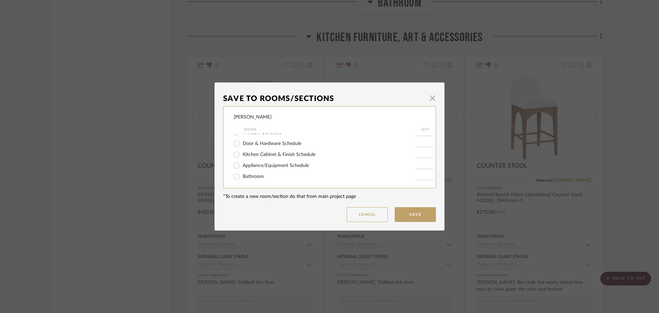
scroll to position [69, 0]
click at [233, 180] on input "Kitchen Furniture, Art & Accessories" at bounding box center [236, 180] width 11 height 11
checkbox input "false"
click at [414, 211] on button "Save" at bounding box center [415, 214] width 41 height 15
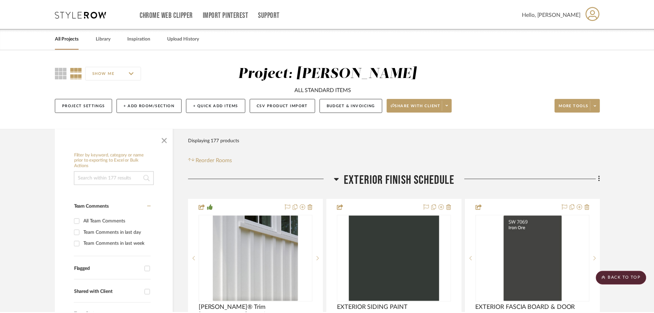
scroll to position [10061, 0]
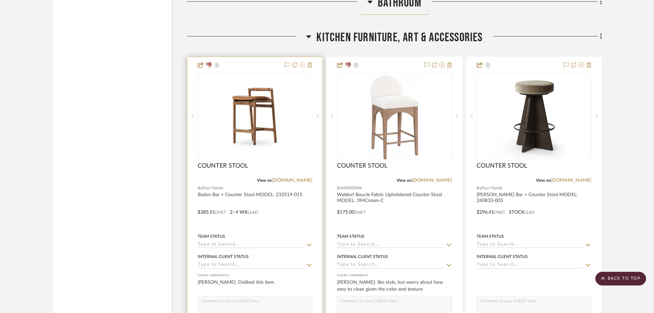
click at [302, 66] on icon at bounding box center [302, 64] width 5 height 5
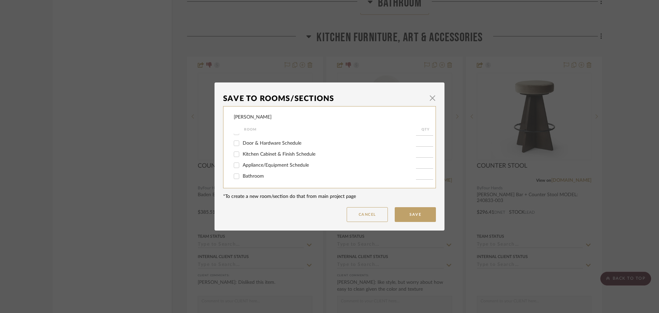
scroll to position [103, 0]
click at [236, 146] on input "Kitchen Furniture, Art & Accessories" at bounding box center [236, 145] width 11 height 11
checkbox input "false"
click at [407, 215] on button "Save" at bounding box center [415, 214] width 41 height 15
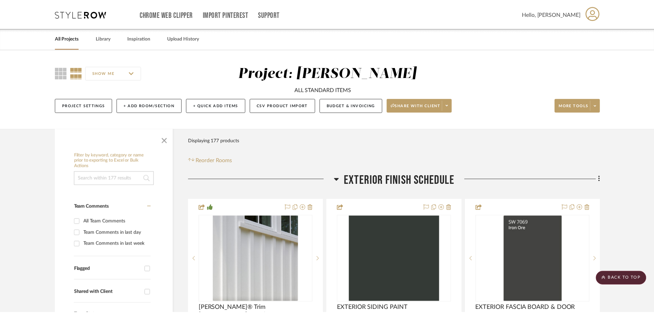
scroll to position [10061, 0]
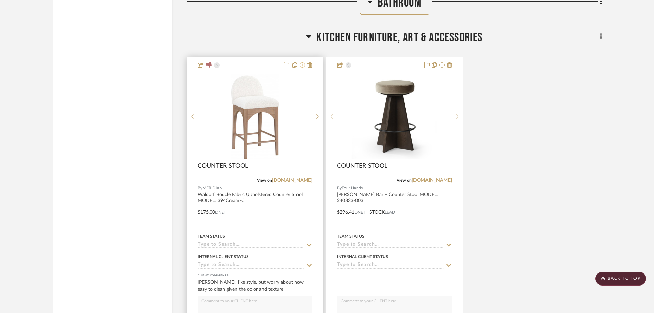
click at [302, 67] on icon at bounding box center [302, 64] width 5 height 5
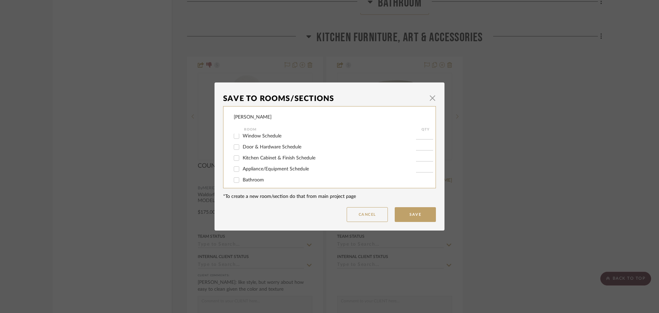
scroll to position [69, 0]
click at [235, 178] on input "Kitchen Furniture, Art & Accessories" at bounding box center [236, 180] width 11 height 11
checkbox input "false"
click at [426, 214] on button "Save" at bounding box center [415, 214] width 41 height 15
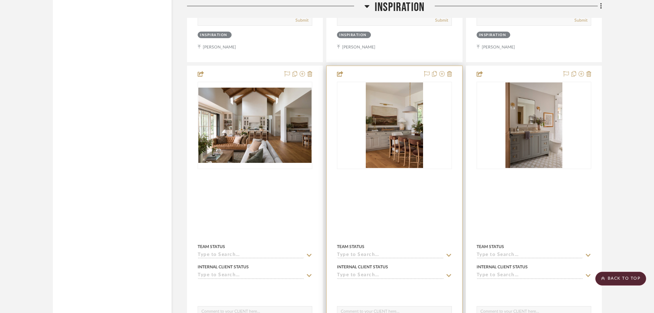
scroll to position [16756, 0]
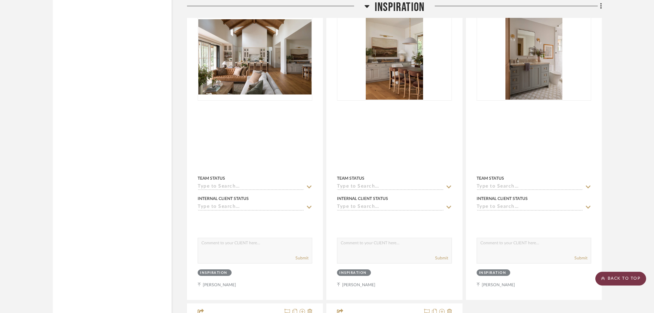
click at [601, 278] on scroll-to-top-button "BACK TO TOP" at bounding box center [621, 279] width 51 height 14
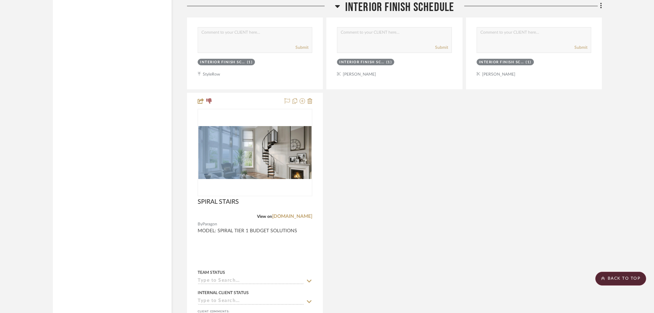
scroll to position [1373, 0]
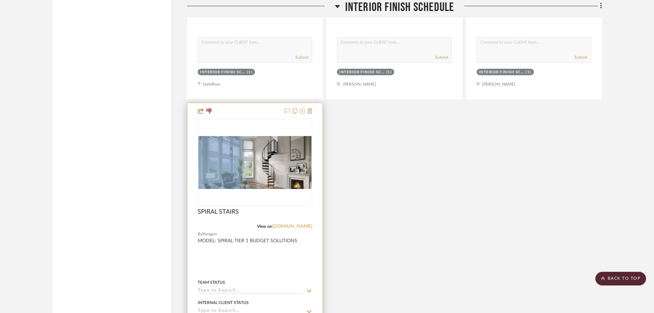
click at [305, 225] on link "[DOMAIN_NAME]" at bounding box center [292, 226] width 40 height 5
click at [258, 114] on div at bounding box center [254, 253] width 135 height 300
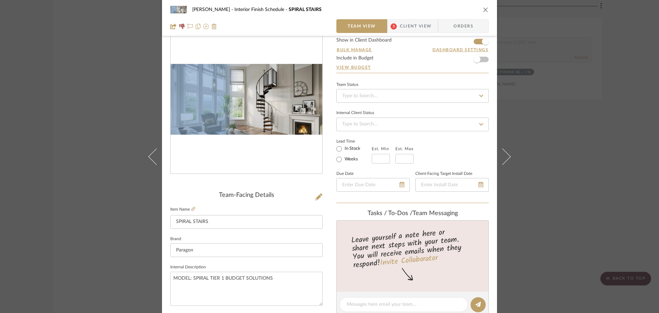
scroll to position [69, 0]
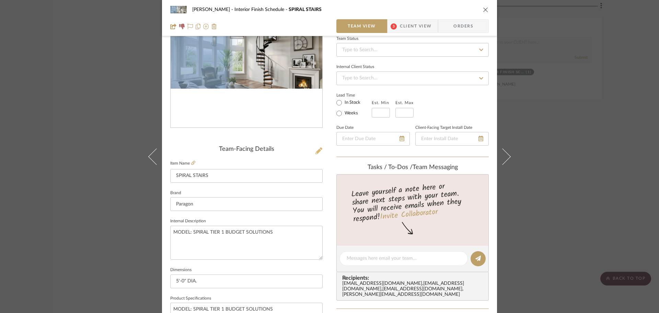
click at [320, 150] on button at bounding box center [319, 151] width 8 height 11
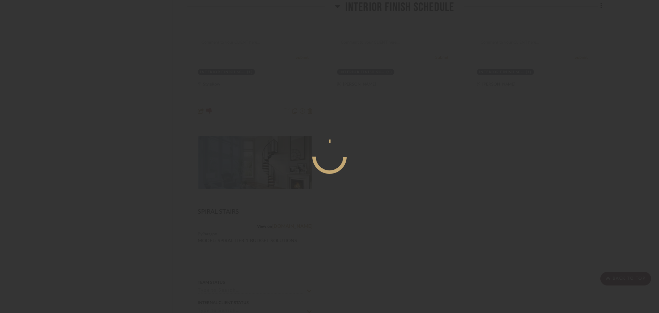
scroll to position [0, 0]
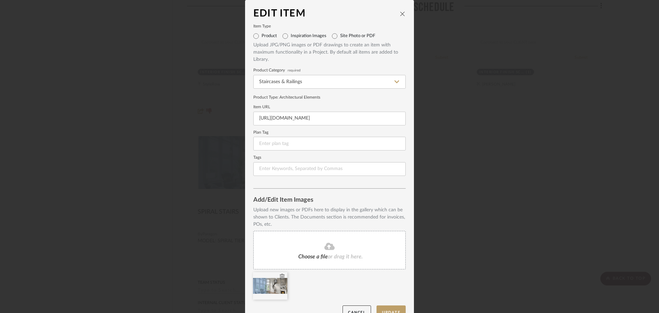
click at [280, 276] on icon at bounding box center [282, 276] width 5 height 5
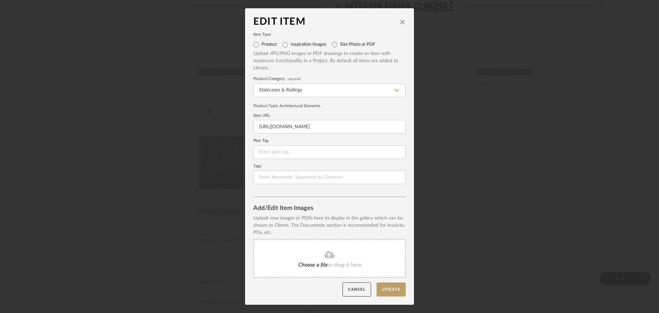
click at [317, 254] on fa-icon at bounding box center [329, 254] width 62 height 9
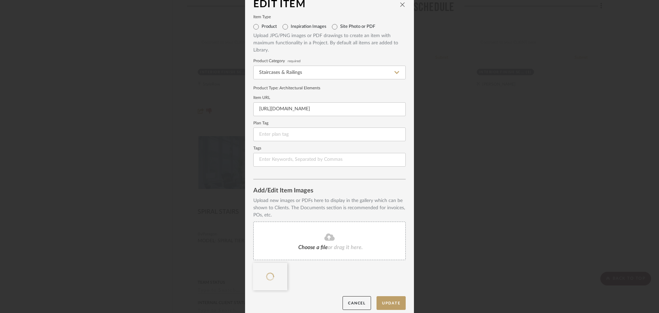
scroll to position [14, 0]
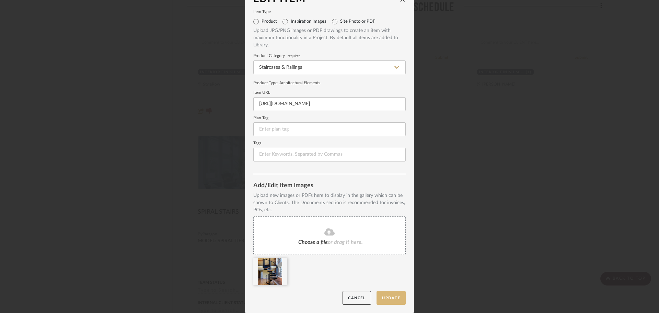
click at [388, 297] on button "Update" at bounding box center [391, 298] width 29 height 14
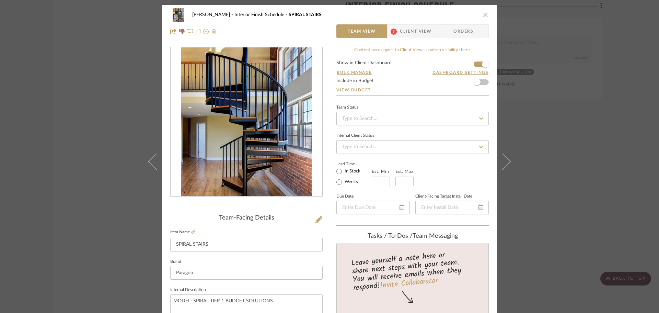
click at [483, 15] on icon "close" at bounding box center [485, 14] width 5 height 5
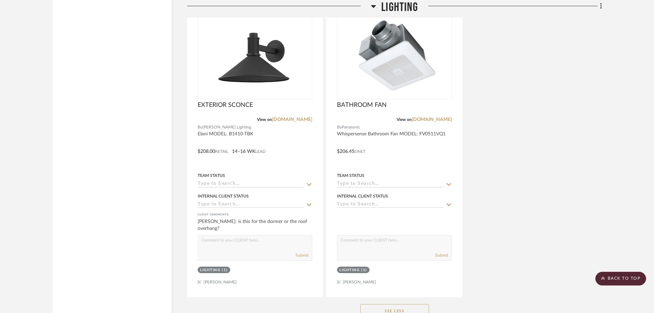
scroll to position [2678, 0]
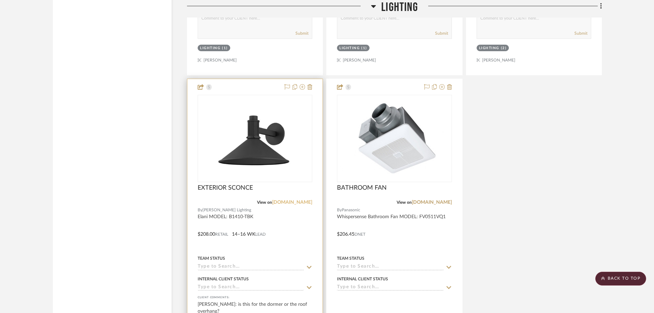
click at [304, 202] on link "[DOMAIN_NAME]" at bounding box center [292, 202] width 40 height 5
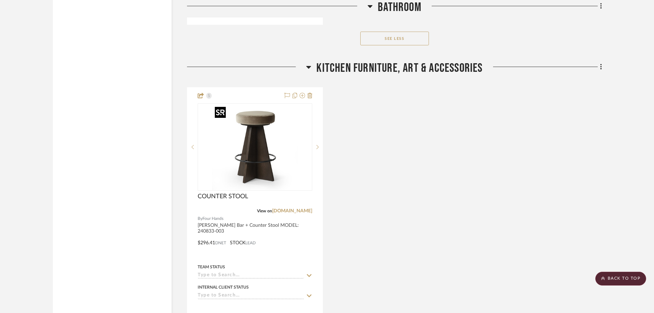
scroll to position [10042, 0]
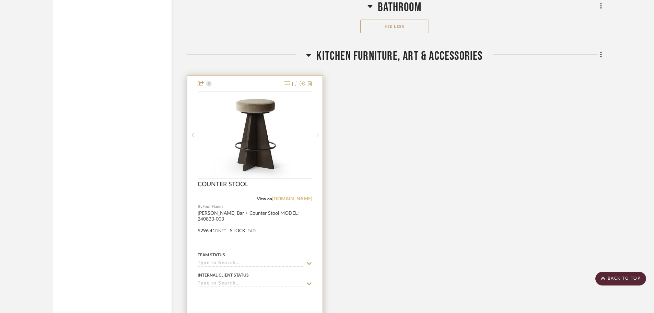
click at [298, 198] on link "[DOMAIN_NAME]" at bounding box center [292, 198] width 40 height 5
click at [252, 156] on img "0" at bounding box center [255, 135] width 86 height 86
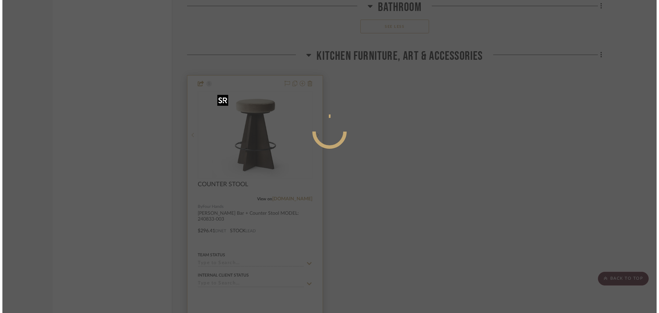
scroll to position [0, 0]
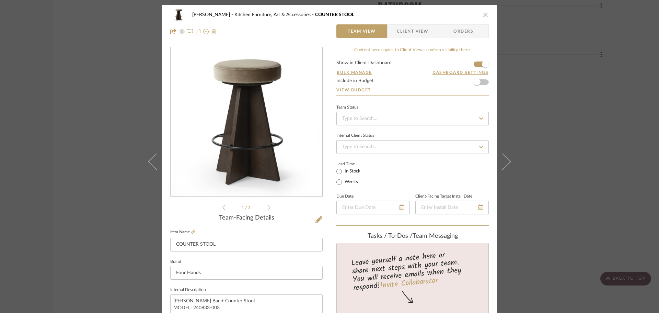
click at [484, 15] on icon "close" at bounding box center [485, 14] width 5 height 5
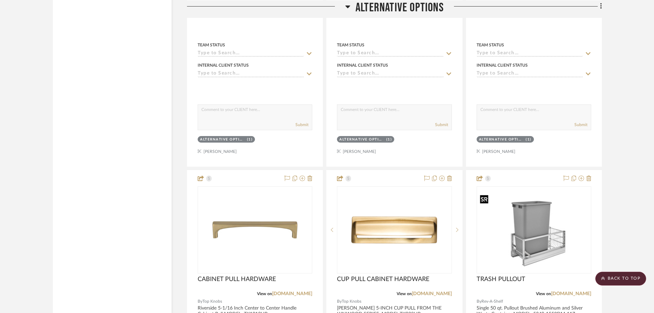
scroll to position [17699, 0]
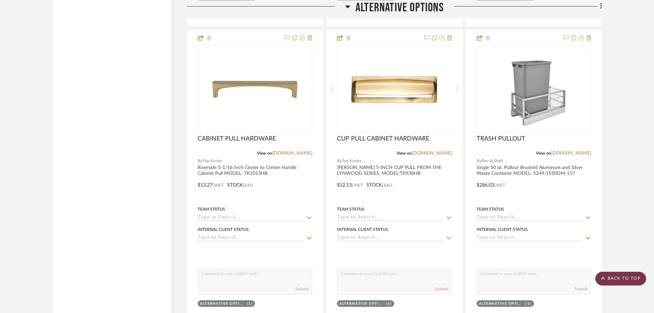
click at [623, 277] on scroll-to-top-button "BACK TO TOP" at bounding box center [621, 279] width 51 height 14
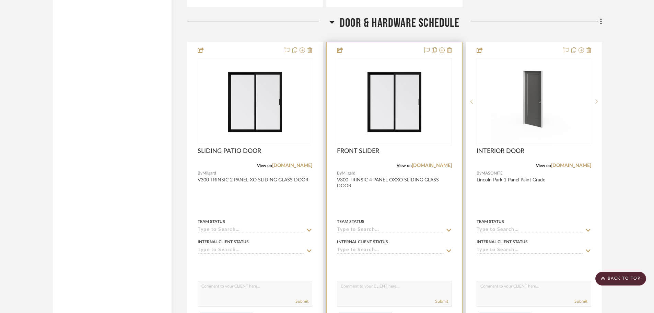
scroll to position [4360, 0]
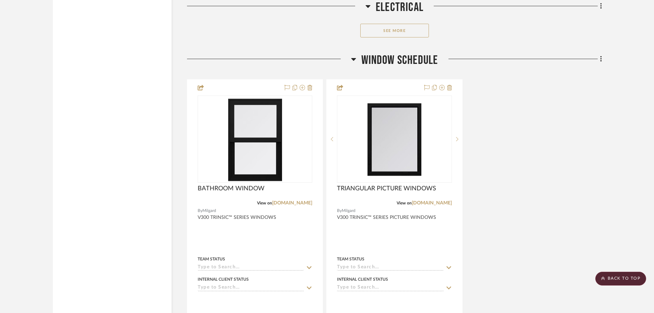
scroll to position [4065, 0]
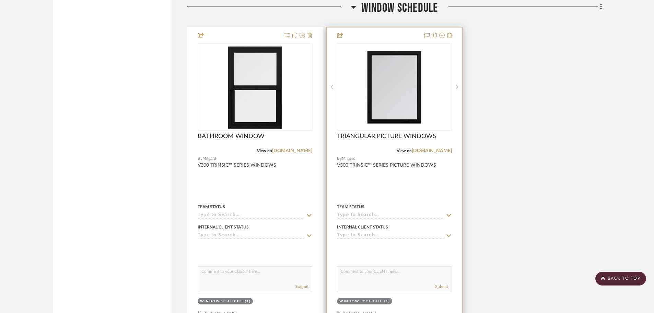
click at [399, 144] on div "TRIANGULAR PICTURE WINDOWS" at bounding box center [394, 140] width 115 height 15
click at [395, 130] on div at bounding box center [394, 177] width 135 height 300
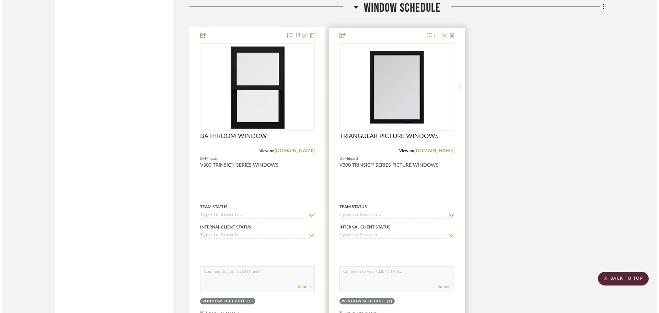
scroll to position [0, 0]
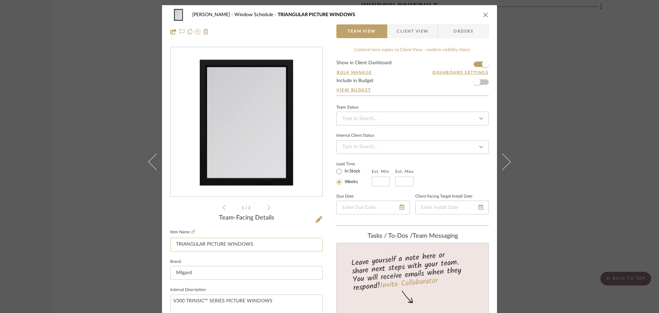
click at [202, 244] on input "TRIANGULAR PICTURE WINDOWS" at bounding box center [246, 245] width 152 height 14
drag, startPoint x: 206, startPoint y: 245, endPoint x: 165, endPoint y: 245, distance: 41.2
click at [207, 248] on input "TRIANGULAR PICTURE WINDOWS" at bounding box center [246, 245] width 152 height 14
click at [205, 246] on input "TRIANGULAR PICTURE WINDOWS" at bounding box center [246, 245] width 152 height 14
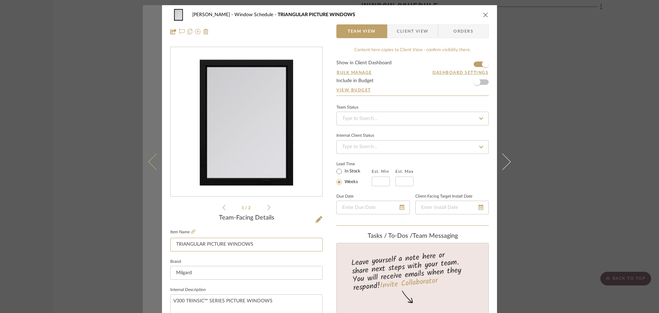
drag, startPoint x: 205, startPoint y: 245, endPoint x: 146, endPoint y: 241, distance: 58.8
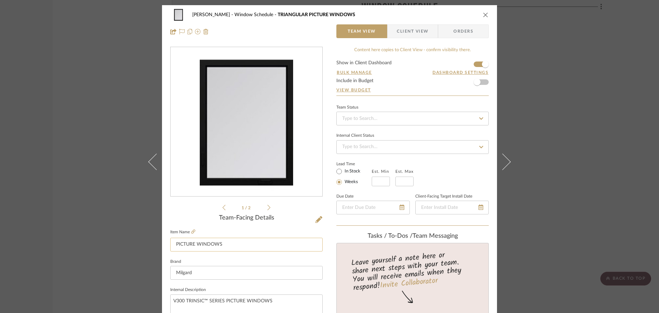
click at [237, 245] on input "PICTURE WINDOWS" at bounding box center [246, 245] width 152 height 14
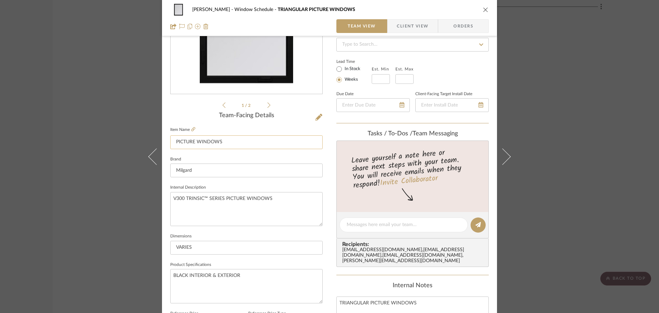
scroll to position [103, 0]
type input "PICTURE WINDOWS"
click at [203, 169] on input "Milgard" at bounding box center [246, 170] width 152 height 14
click at [250, 206] on textarea "V300 TRINSIC™ SERIES PICTURE WINDOWS" at bounding box center [246, 208] width 152 height 34
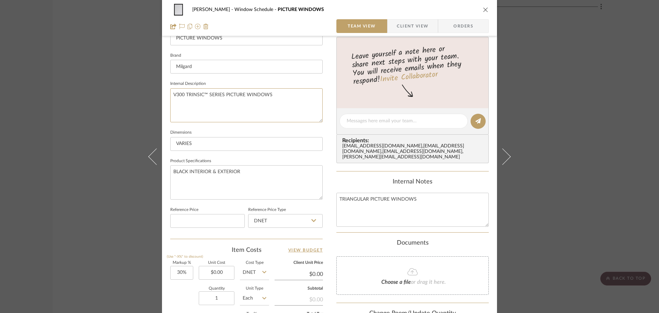
scroll to position [327, 0]
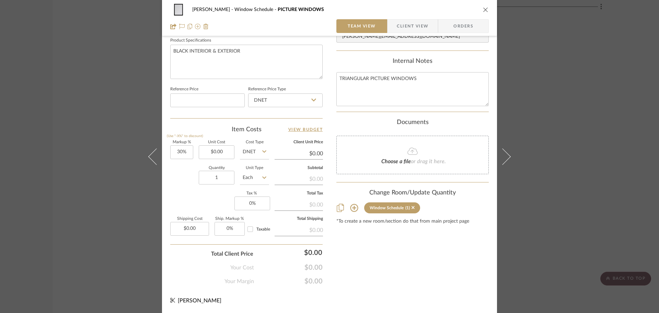
click at [395, 249] on div "Content here copies to Client View - confirm visibility there. Show in Client D…" at bounding box center [412, 2] width 152 height 565
click at [369, 75] on textarea "TRIANGULAR PICTURE WINDOWS" at bounding box center [412, 89] width 152 height 34
drag, startPoint x: 368, startPoint y: 75, endPoint x: 323, endPoint y: 73, distance: 45.7
click at [370, 76] on textarea "TRIANGULAR PICTURE WINDOWS" at bounding box center [412, 89] width 152 height 34
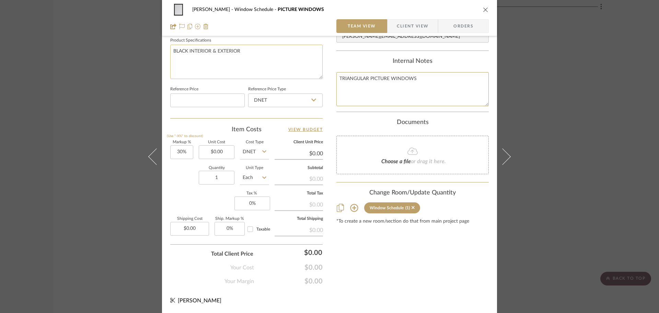
drag, startPoint x: 368, startPoint y: 75, endPoint x: 267, endPoint y: 73, distance: 101.0
click at [415, 76] on textarea "PICTURE WINDOWS" at bounding box center [412, 89] width 152 height 34
type textarea "PICTURE WINDOWS"
click at [434, 250] on div "Content here copies to Client View - confirm visibility there. Show in Client D…" at bounding box center [412, 2] width 152 height 565
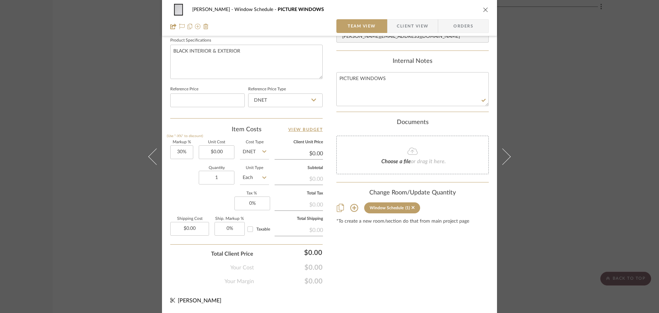
click at [484, 10] on icon "close" at bounding box center [485, 9] width 5 height 5
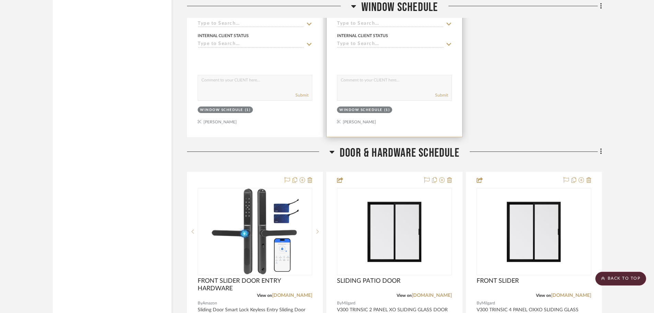
scroll to position [4340, 0]
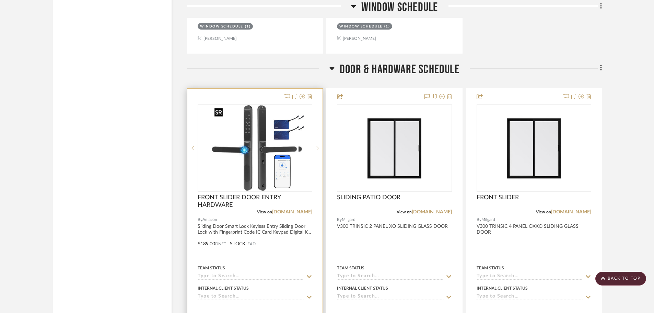
click at [273, 129] on img at bounding box center [255, 148] width 87 height 86
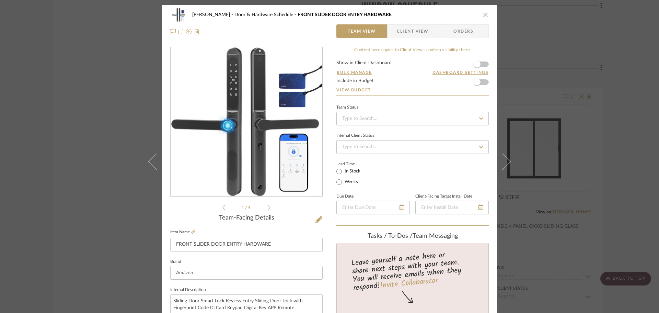
click at [424, 35] on span "Client View" at bounding box center [413, 31] width 32 height 14
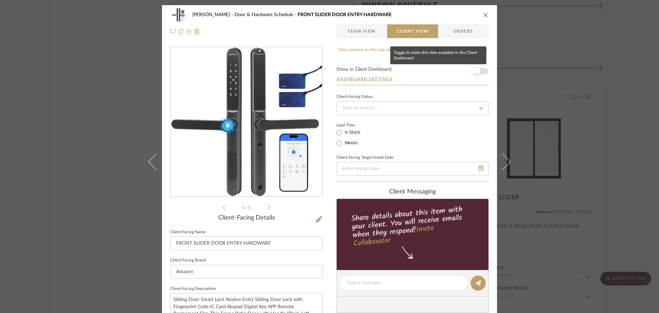
click at [475, 71] on span "button" at bounding box center [477, 71] width 7 height 7
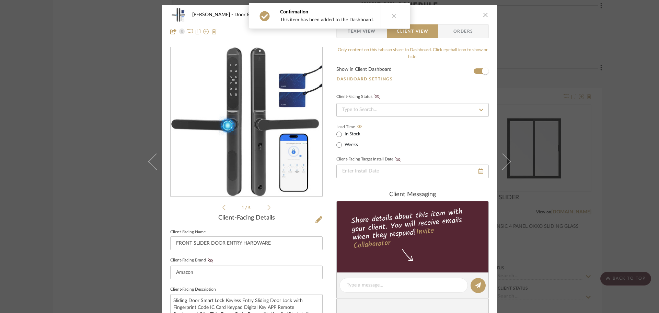
click at [484, 15] on icon "close" at bounding box center [485, 14] width 5 height 5
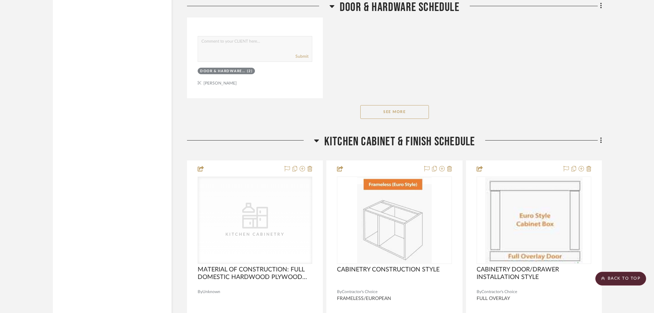
scroll to position [5256, 0]
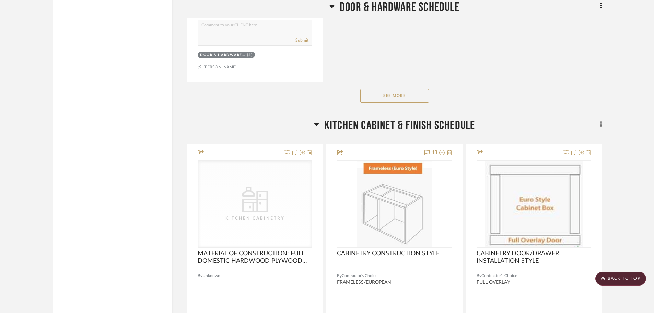
click at [405, 84] on div "See More" at bounding box center [394, 95] width 415 height 27
click at [401, 92] on button "See More" at bounding box center [394, 96] width 69 height 14
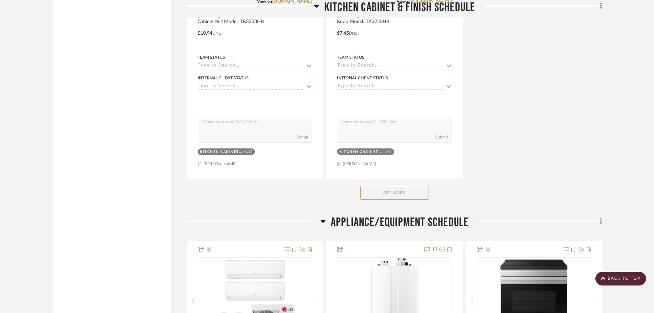
scroll to position [6218, 0]
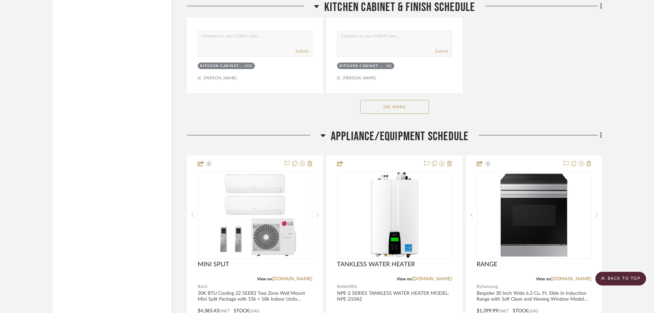
click at [403, 105] on button "See More" at bounding box center [394, 107] width 69 height 14
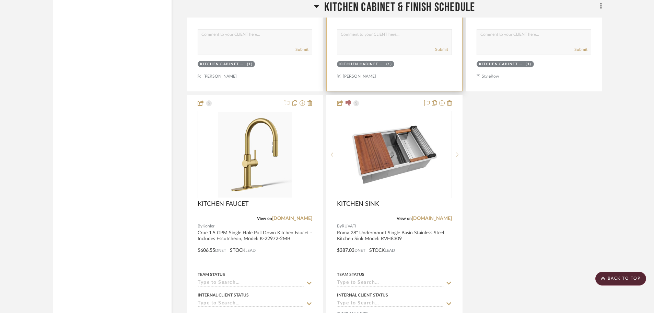
scroll to position [7145, 0]
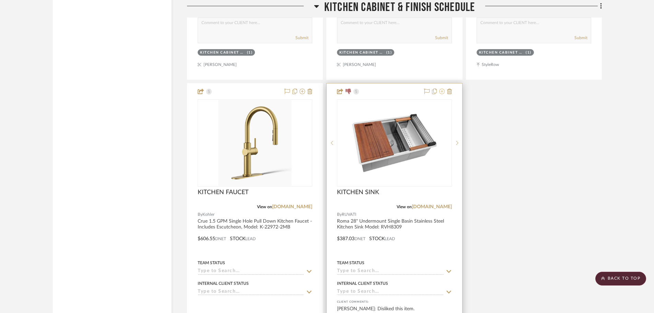
click at [442, 93] on icon at bounding box center [441, 91] width 5 height 5
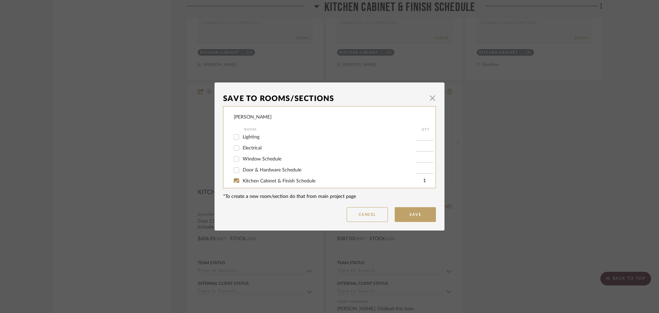
scroll to position [69, 0]
click at [232, 145] on input "Kitchen Cabinet & Finish Schedule" at bounding box center [236, 147] width 11 height 11
checkbox input "false"
click at [401, 211] on button "Save" at bounding box center [415, 214] width 41 height 15
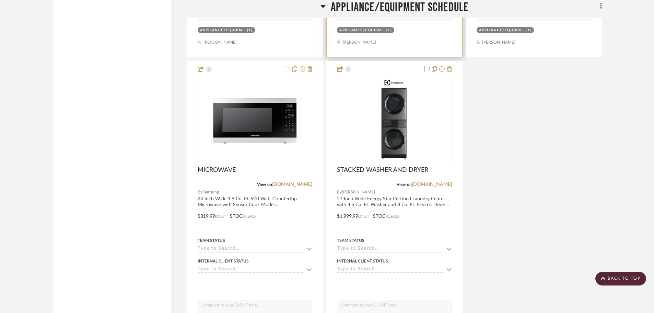
scroll to position [8380, 0]
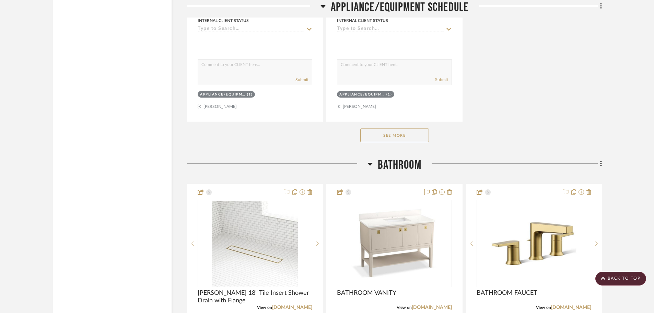
click at [394, 133] on button "See More" at bounding box center [394, 135] width 69 height 14
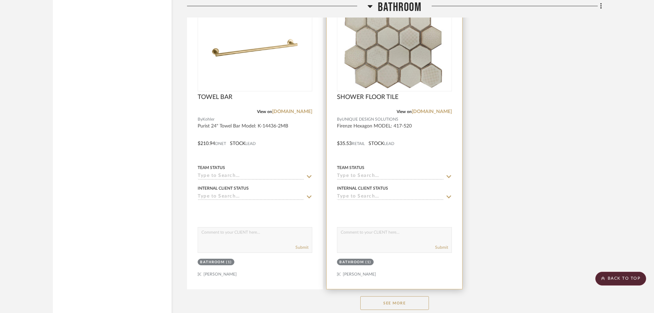
scroll to position [9272, 0]
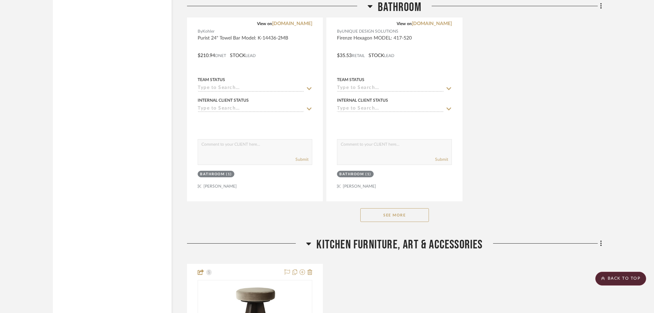
click at [376, 211] on button "See More" at bounding box center [394, 215] width 69 height 14
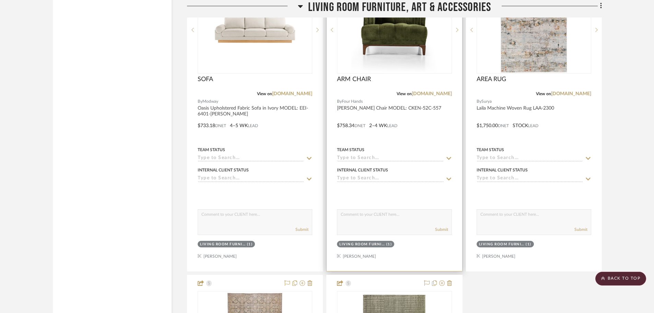
scroll to position [11058, 0]
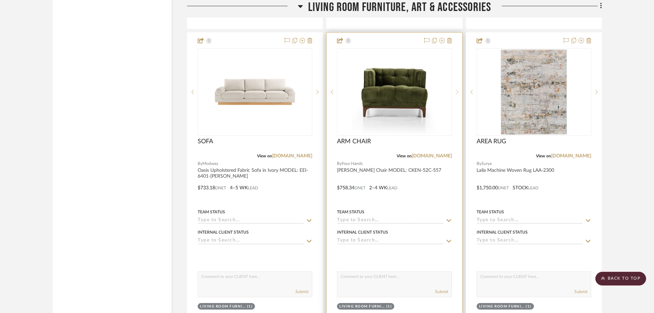
click at [460, 88] on div at bounding box center [457, 91] width 10 height 87
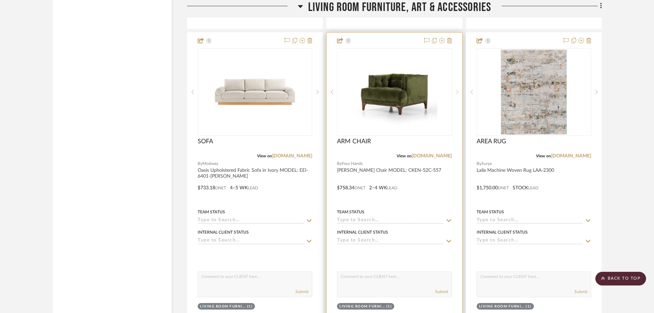
click at [460, 89] on div at bounding box center [457, 91] width 10 height 87
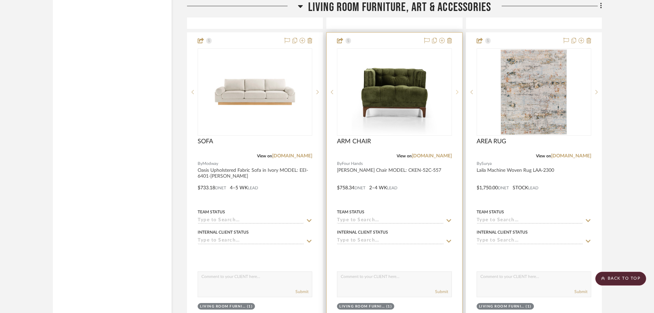
click at [459, 92] on sr-next-btn at bounding box center [457, 92] width 10 height 5
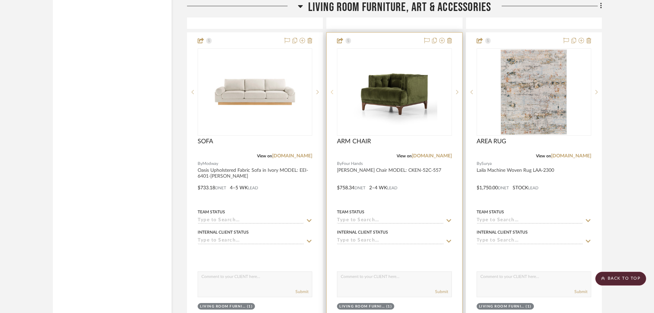
click at [334, 93] on sr-prev-btn at bounding box center [332, 92] width 10 height 5
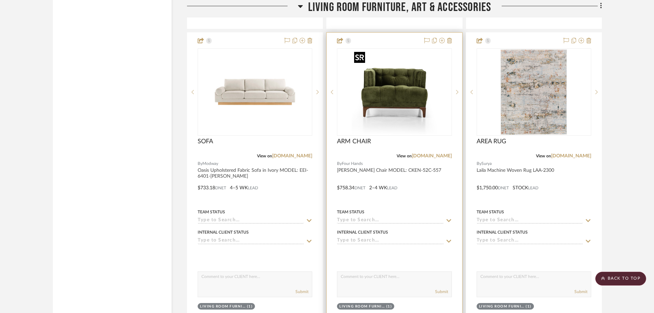
click at [393, 91] on img "0" at bounding box center [395, 92] width 86 height 86
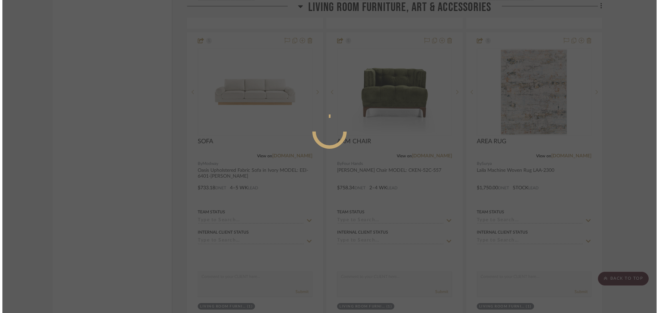
scroll to position [0, 0]
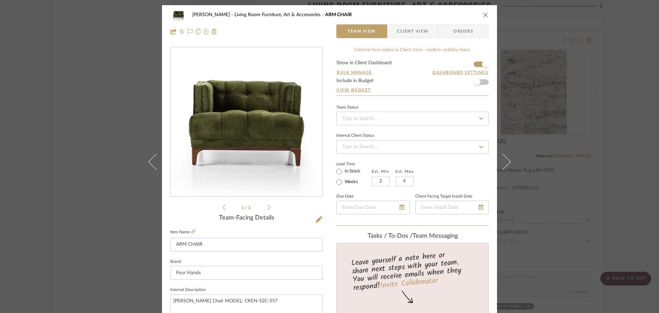
click at [485, 17] on icon "close" at bounding box center [485, 14] width 5 height 5
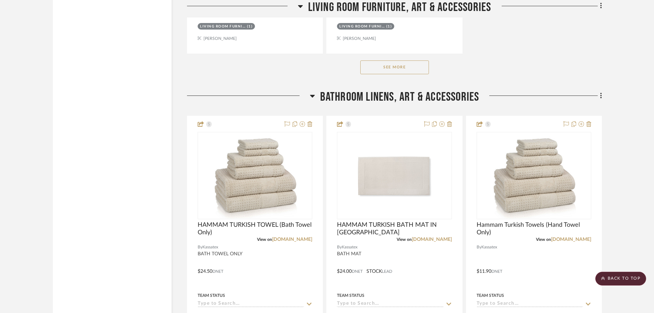
scroll to position [11573, 0]
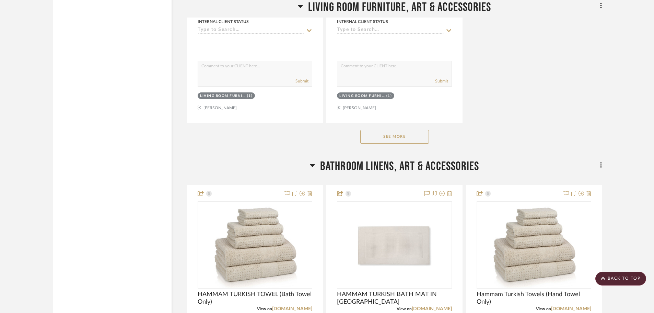
click at [406, 139] on button "See More" at bounding box center [394, 137] width 69 height 14
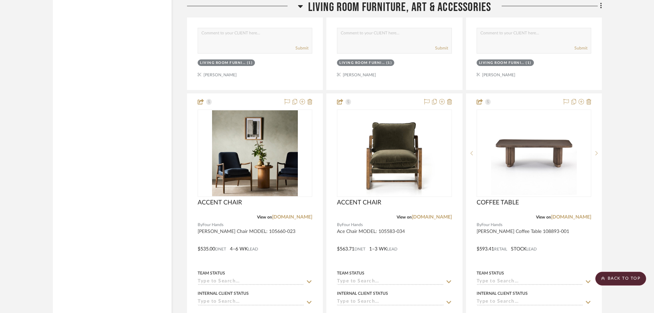
scroll to position [11985, 0]
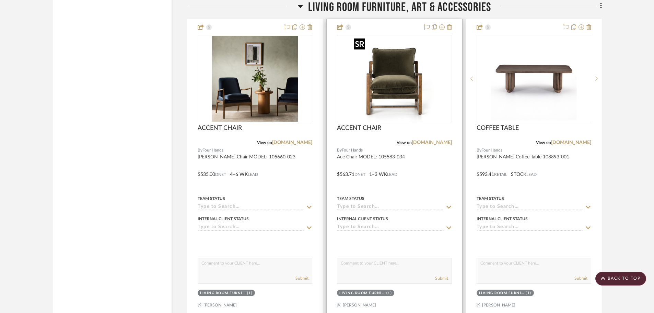
click at [405, 75] on img "0" at bounding box center [395, 79] width 86 height 86
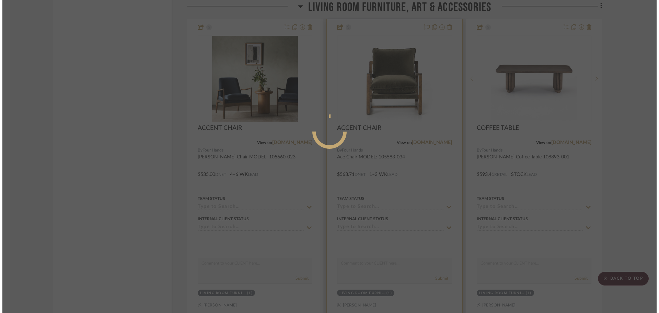
scroll to position [0, 0]
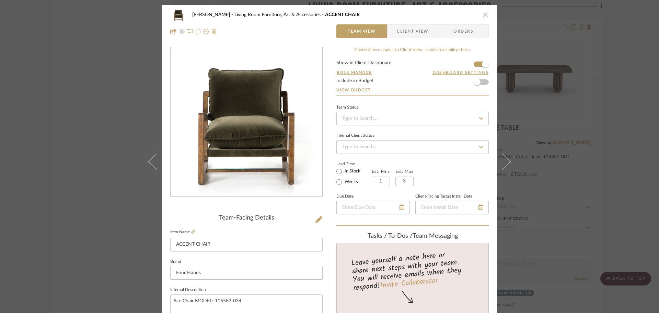
click at [485, 13] on icon "close" at bounding box center [485, 14] width 5 height 5
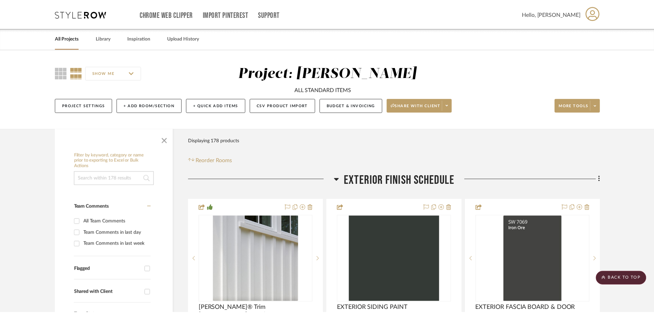
scroll to position [11985, 0]
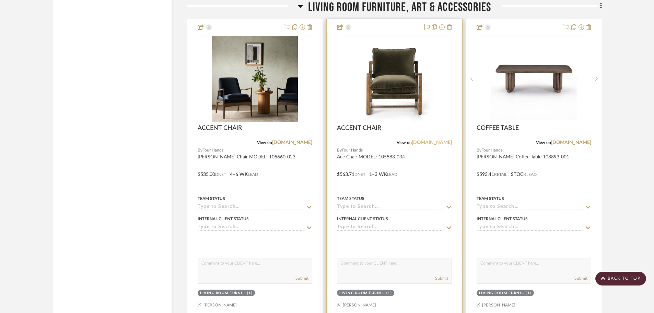
click at [441, 140] on link "[DOMAIN_NAME]" at bounding box center [432, 142] width 40 height 5
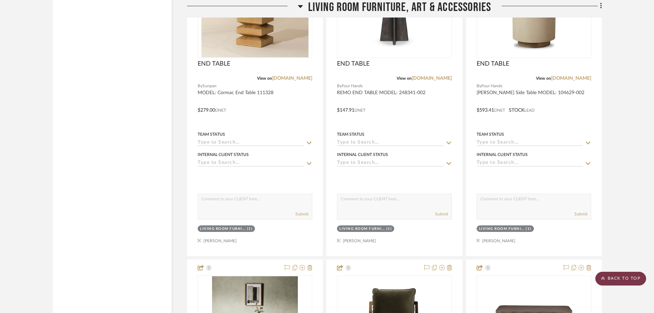
click at [617, 277] on scroll-to-top-button "BACK TO TOP" at bounding box center [621, 279] width 51 height 14
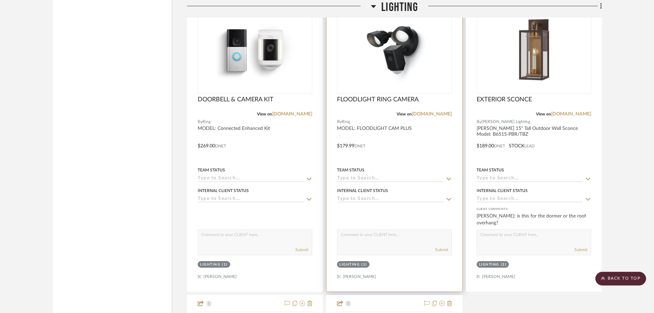
scroll to position [2369, 0]
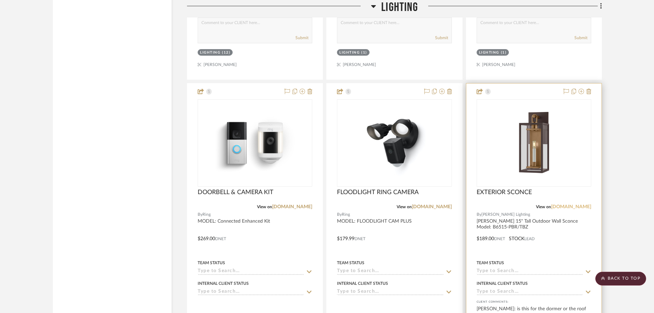
click at [582, 208] on link "[DOMAIN_NAME]" at bounding box center [571, 206] width 40 height 5
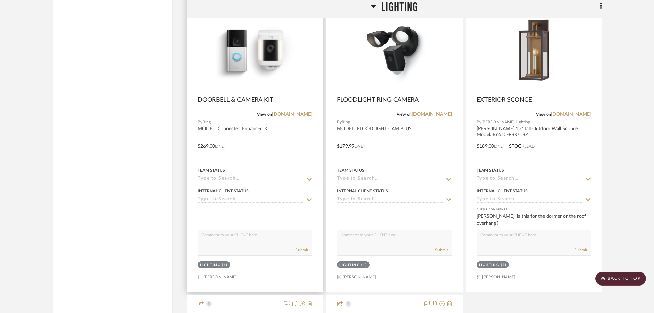
scroll to position [2438, 0]
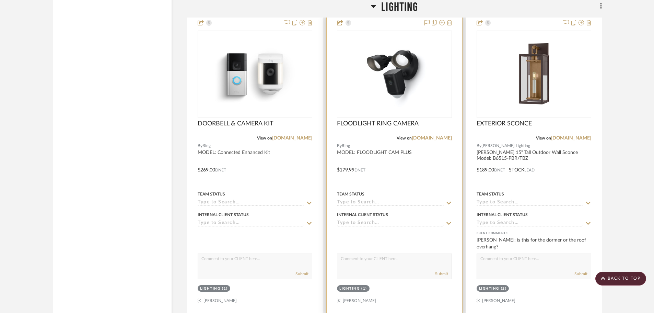
click at [432, 77] on img "0" at bounding box center [395, 74] width 86 height 86
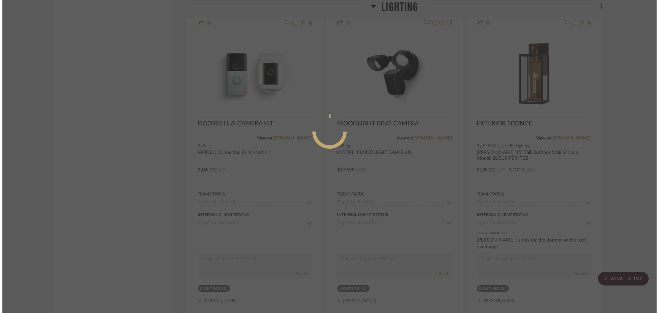
scroll to position [0, 0]
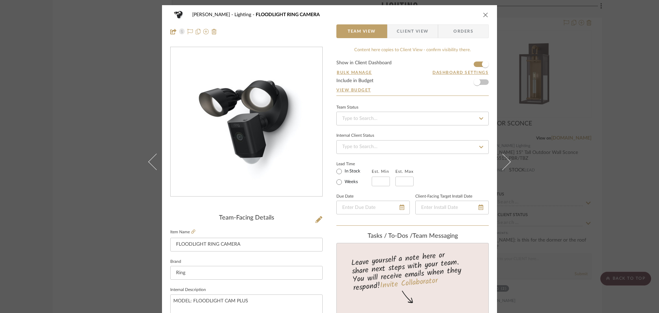
click at [483, 14] on icon "close" at bounding box center [485, 14] width 5 height 5
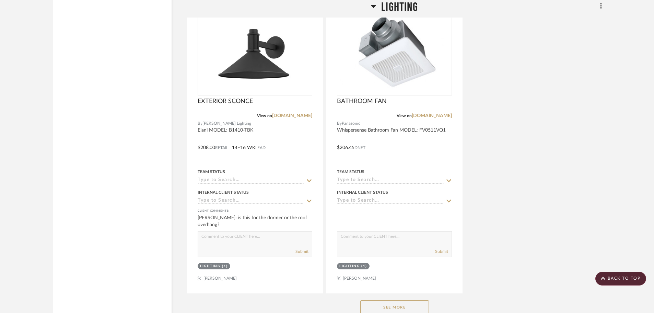
scroll to position [2781, 0]
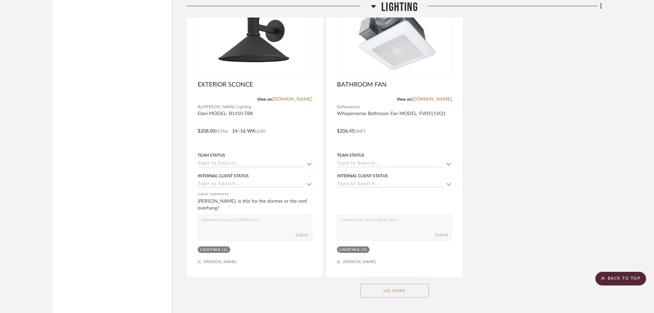
click at [428, 286] on button "See More" at bounding box center [394, 291] width 69 height 14
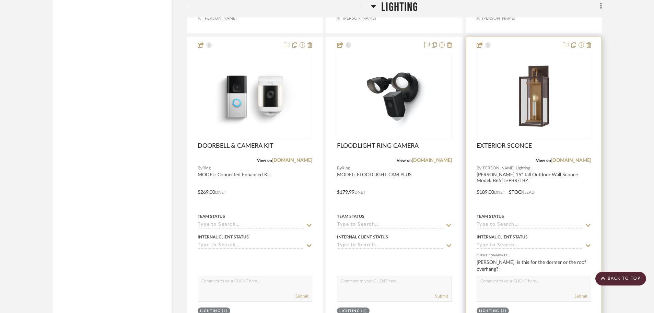
scroll to position [2403, 0]
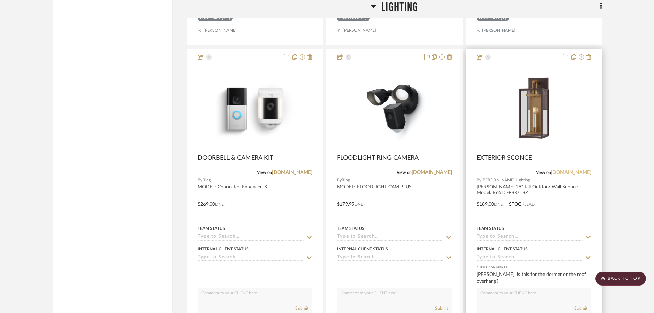
click at [579, 173] on link "[DOMAIN_NAME]" at bounding box center [571, 172] width 40 height 5
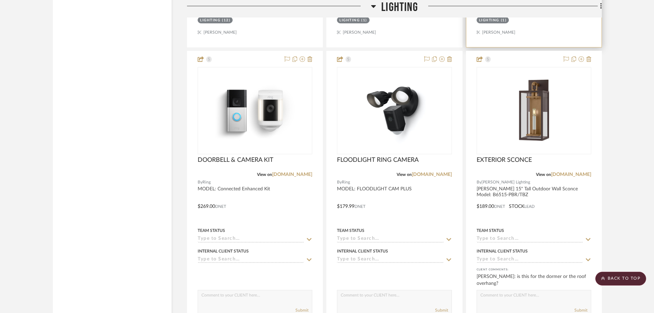
scroll to position [2369, 0]
